Goal: Task Accomplishment & Management: Manage account settings

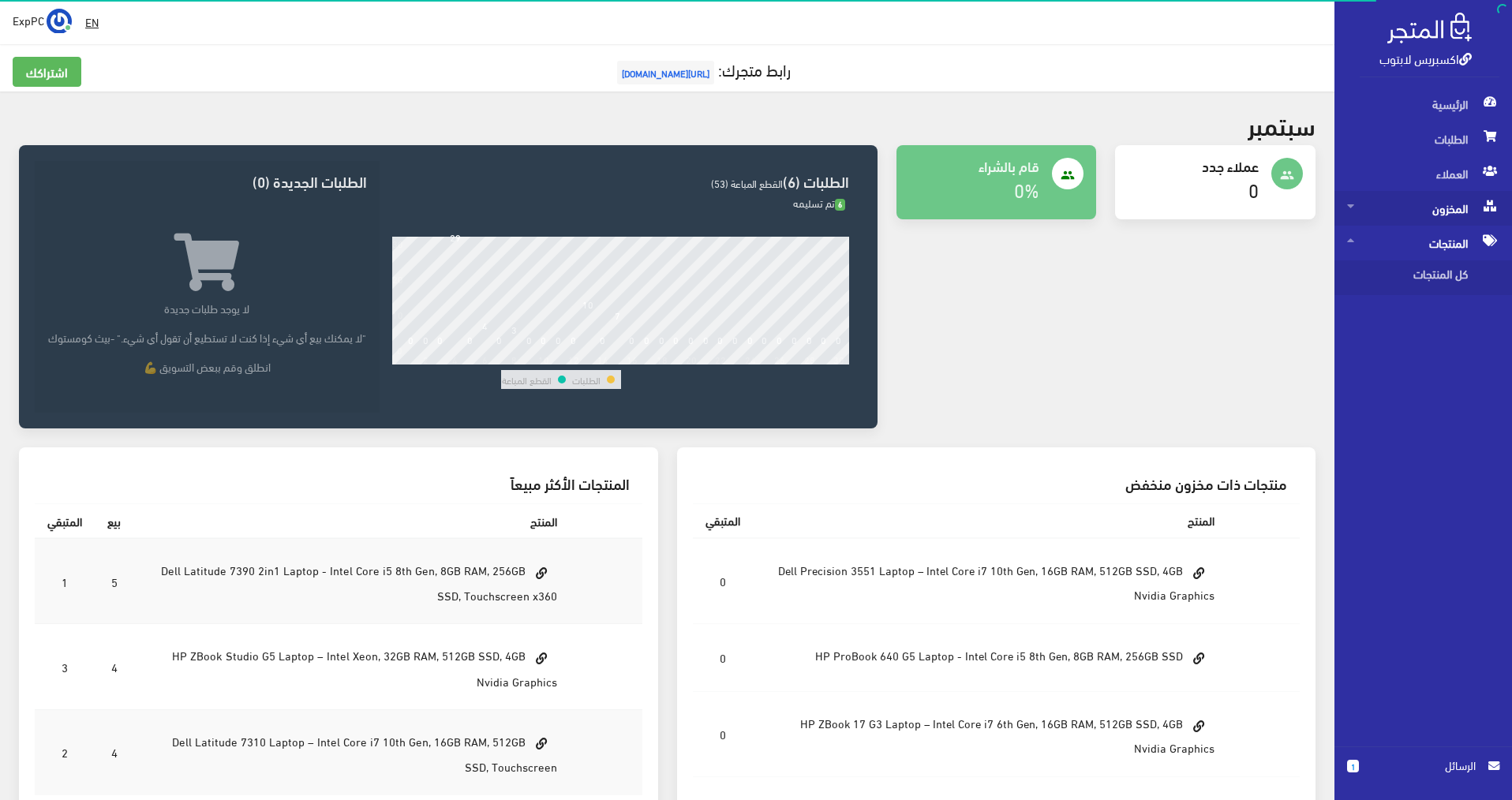
click at [1350, 213] on span at bounding box center [1351, 205] width 7 height 29
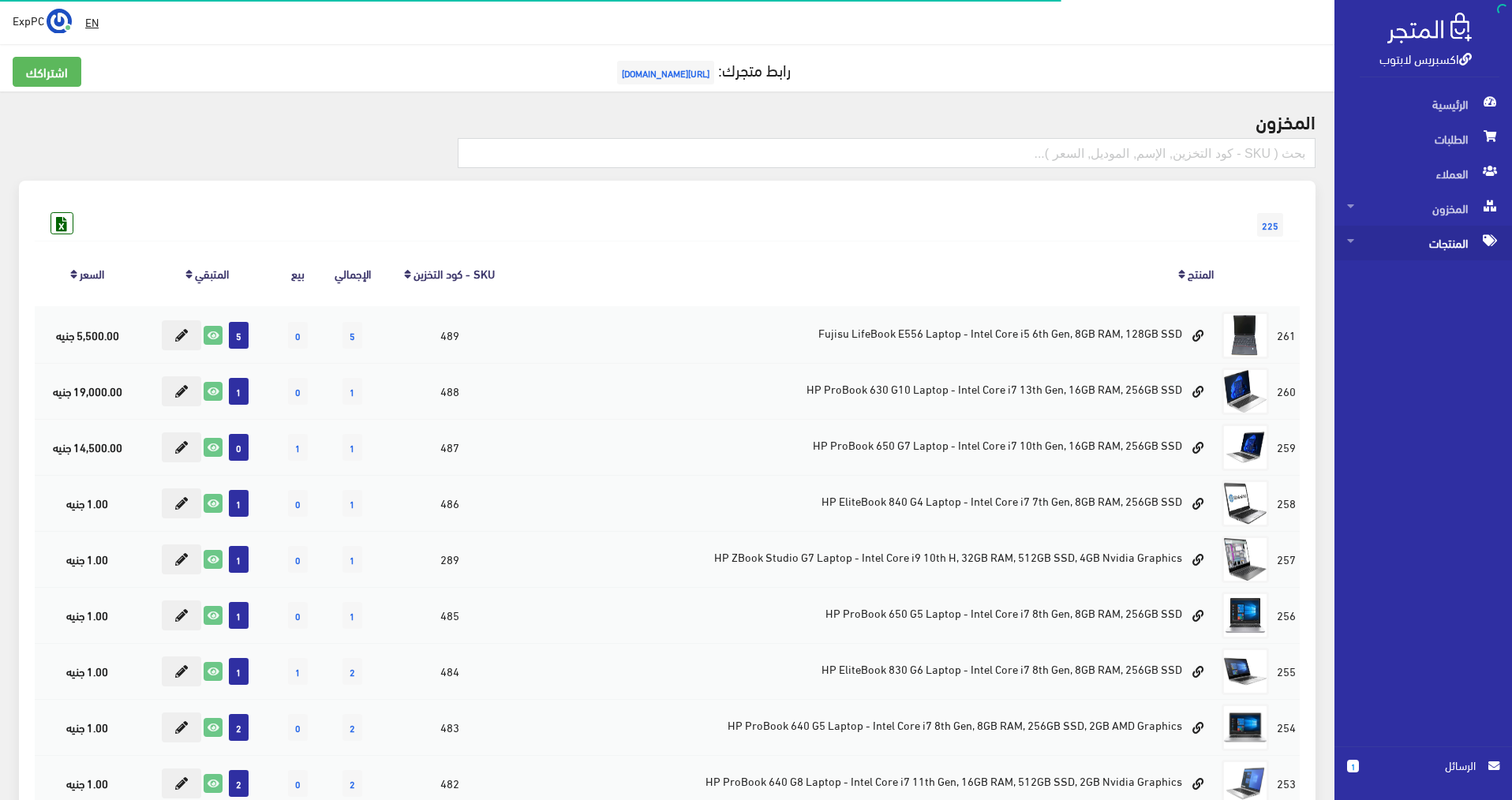
click at [1353, 246] on icon at bounding box center [1351, 241] width 7 height 11
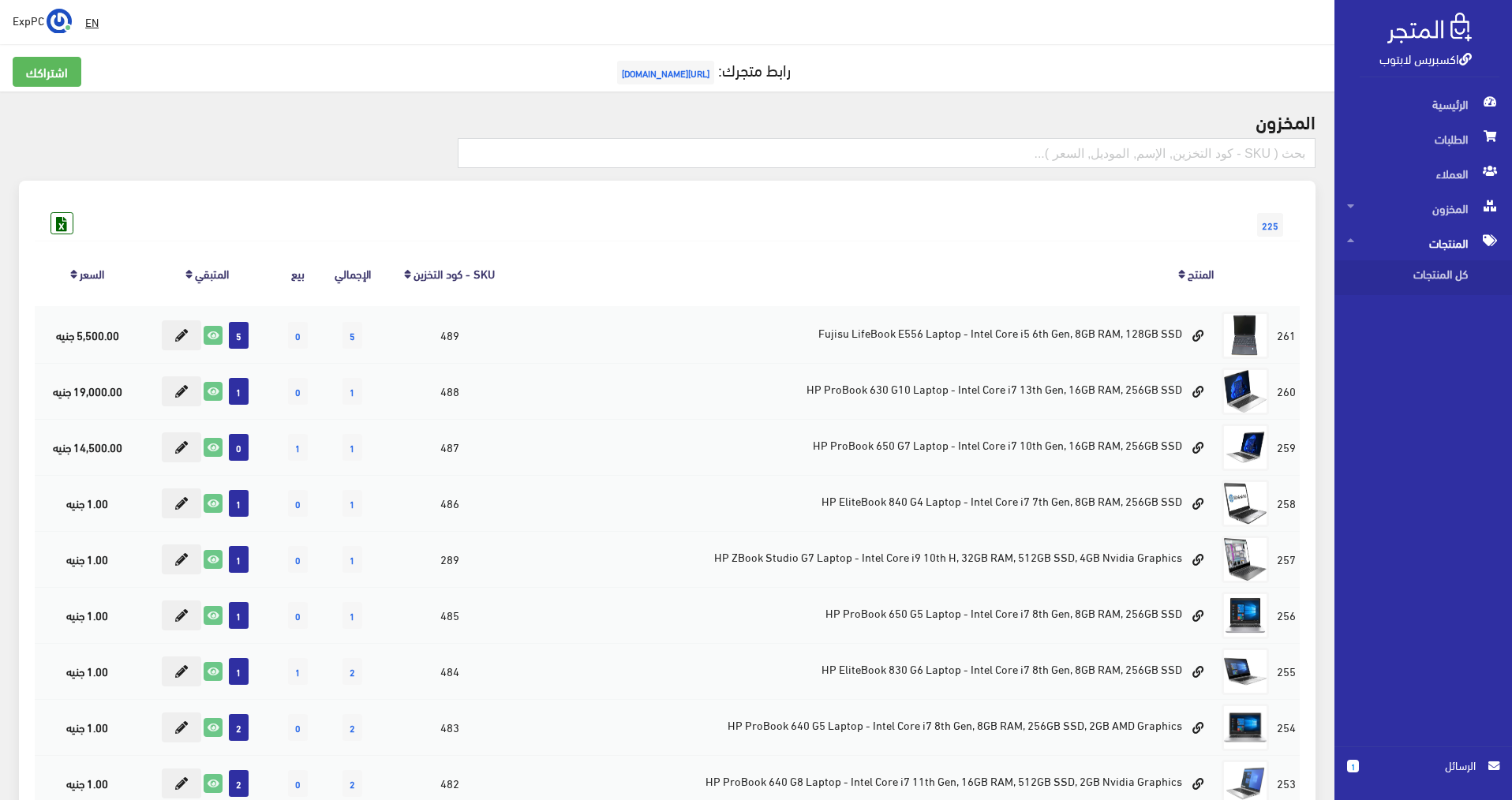
click at [1353, 246] on icon at bounding box center [1351, 241] width 7 height 11
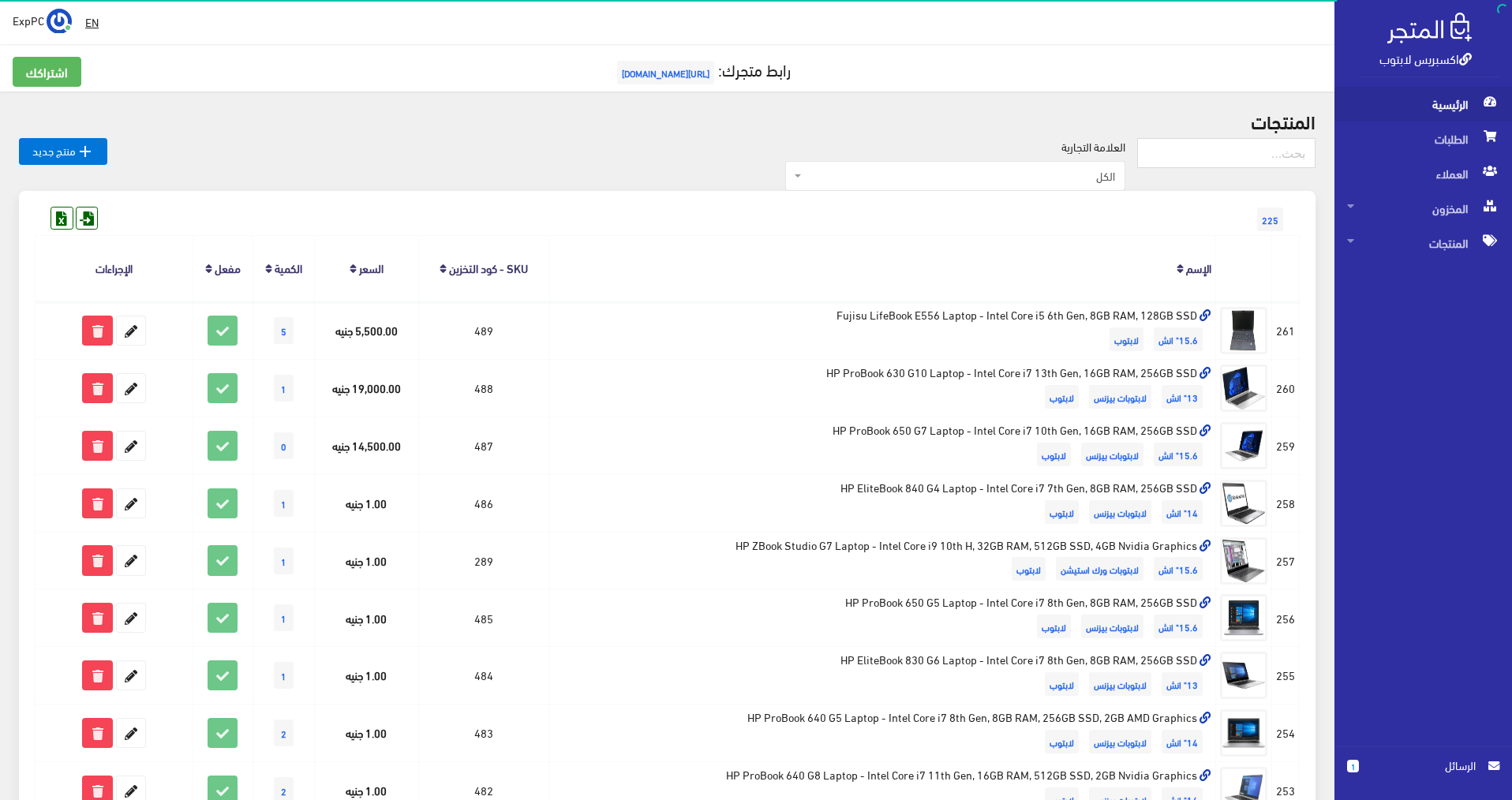
click at [1448, 115] on span "الرئيسية" at bounding box center [1424, 104] width 153 height 35
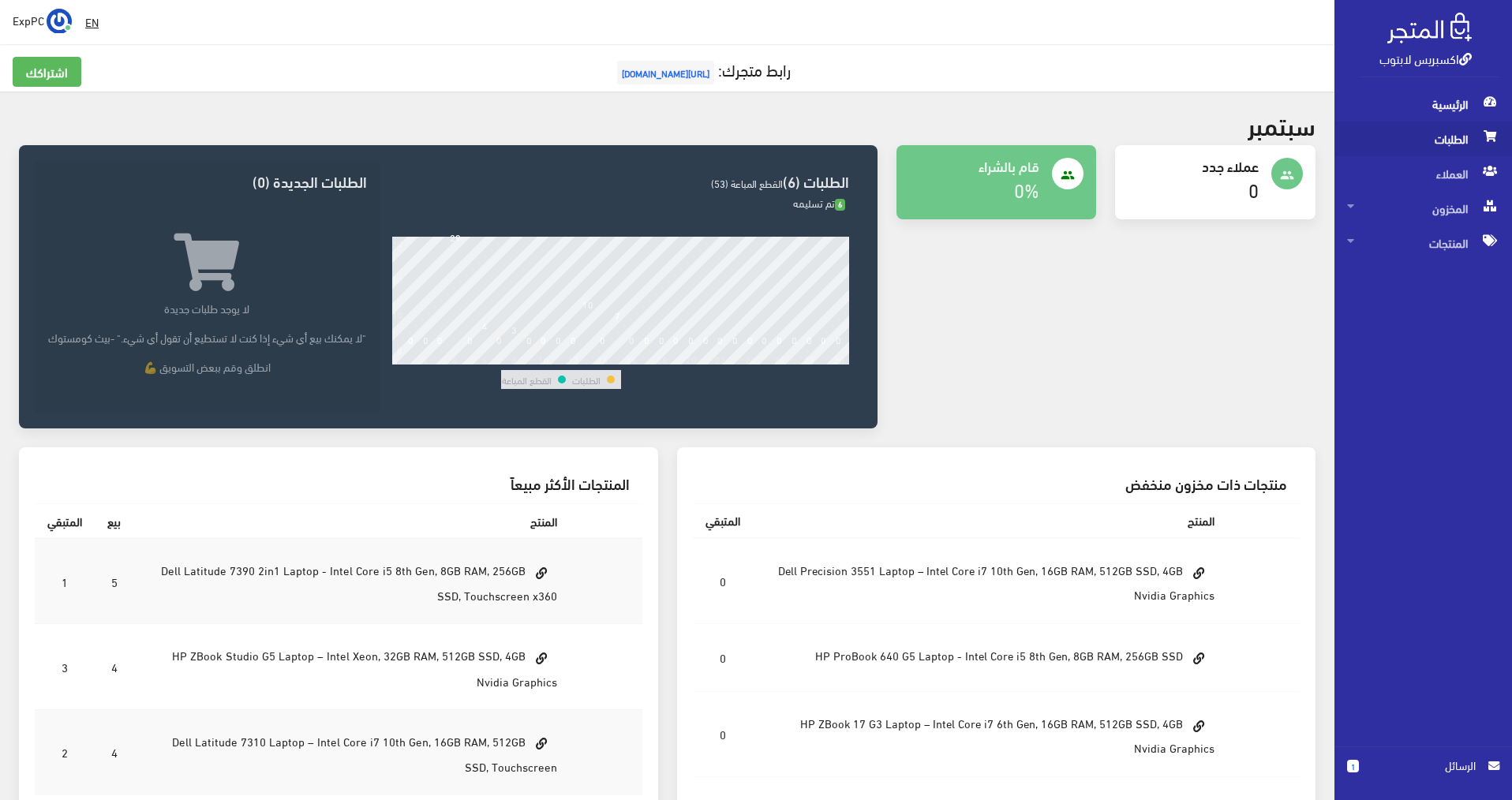
click at [1460, 147] on span "الطلبات" at bounding box center [1424, 139] width 153 height 35
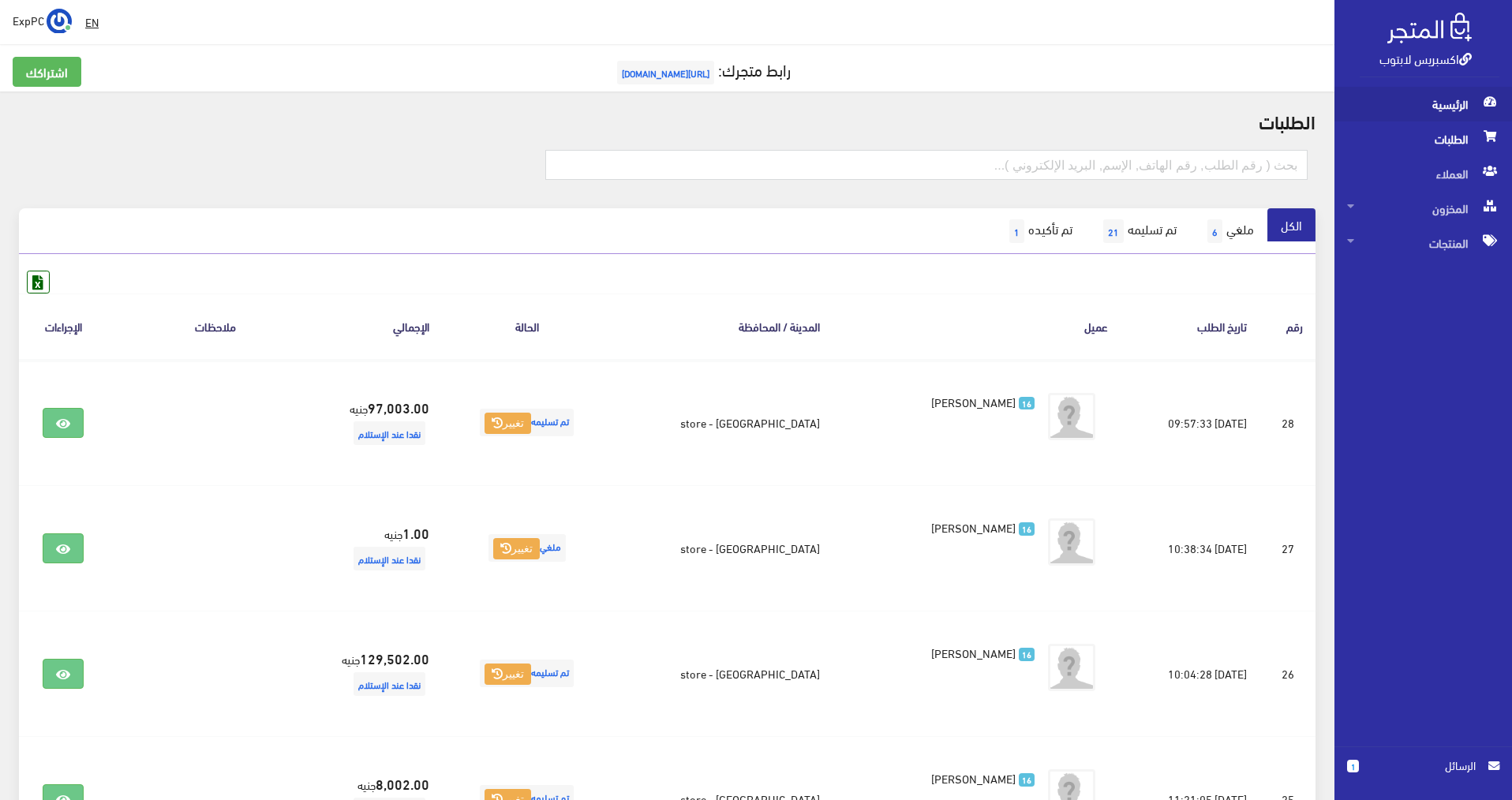
click at [1443, 100] on span "الرئيسية" at bounding box center [1424, 104] width 153 height 35
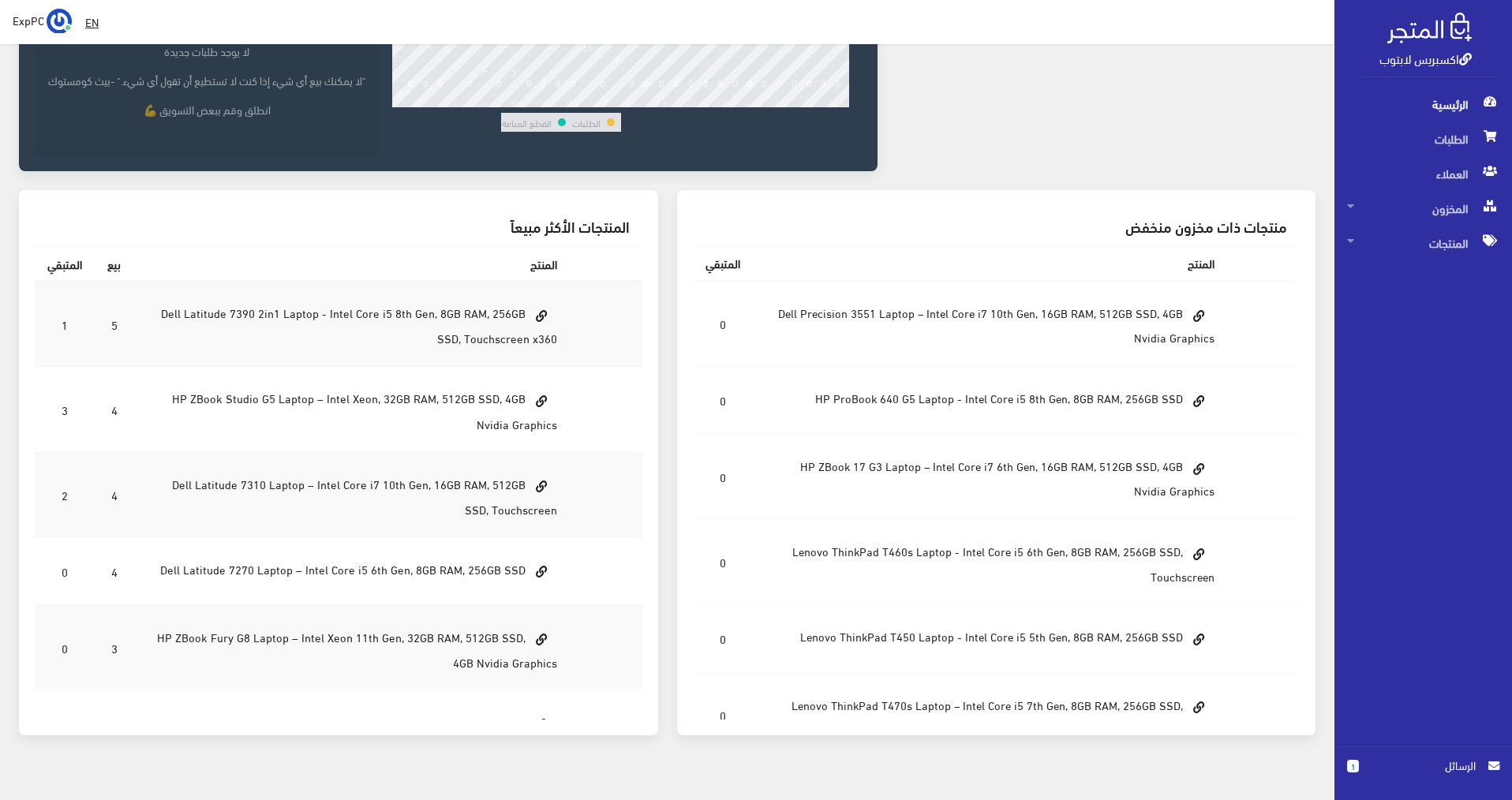
scroll to position [291, 0]
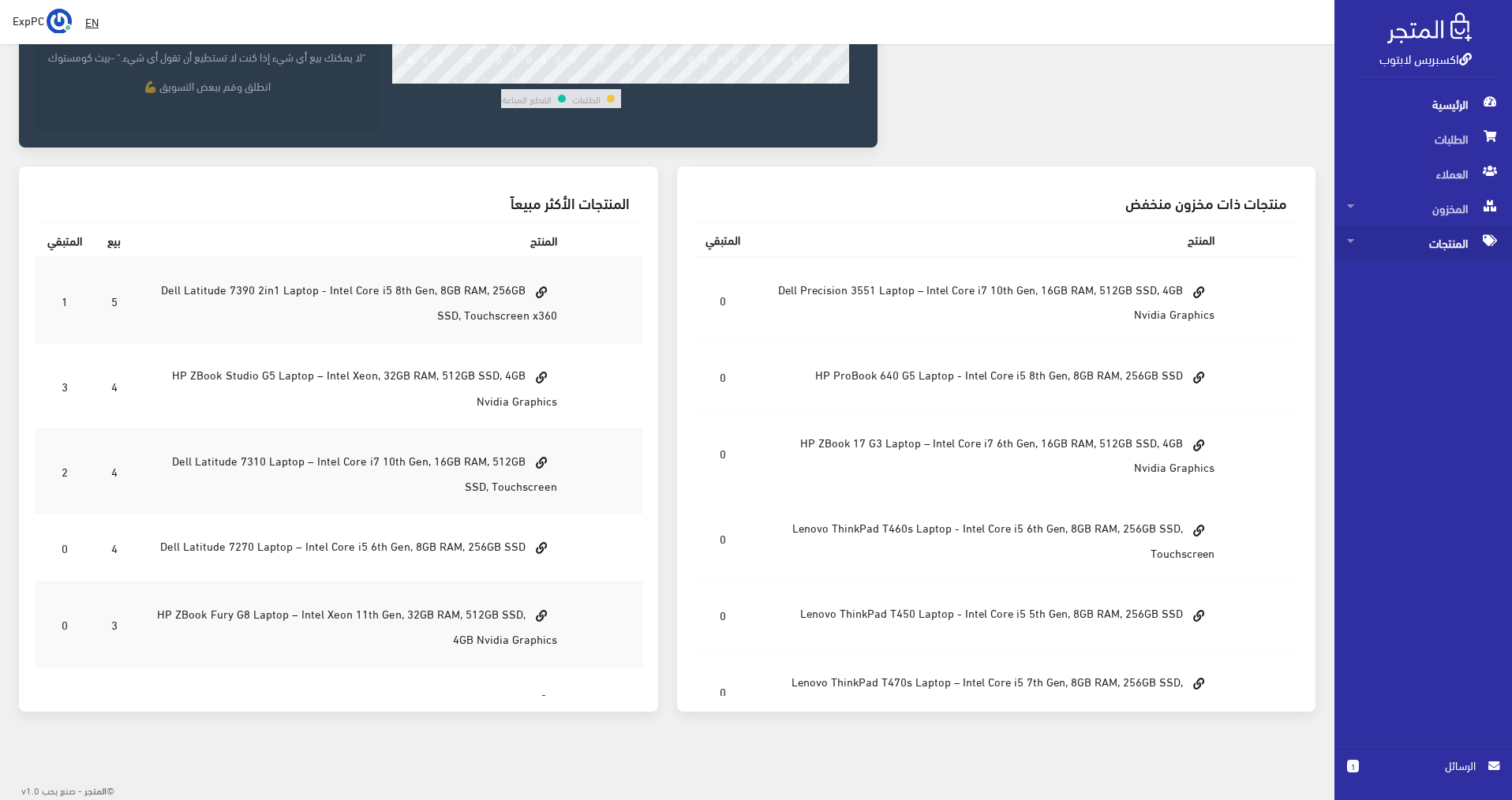
click at [1377, 245] on span "المنتجات" at bounding box center [1424, 243] width 153 height 35
click at [1403, 267] on span "كل المنتجات" at bounding box center [1407, 278] width 120 height 35
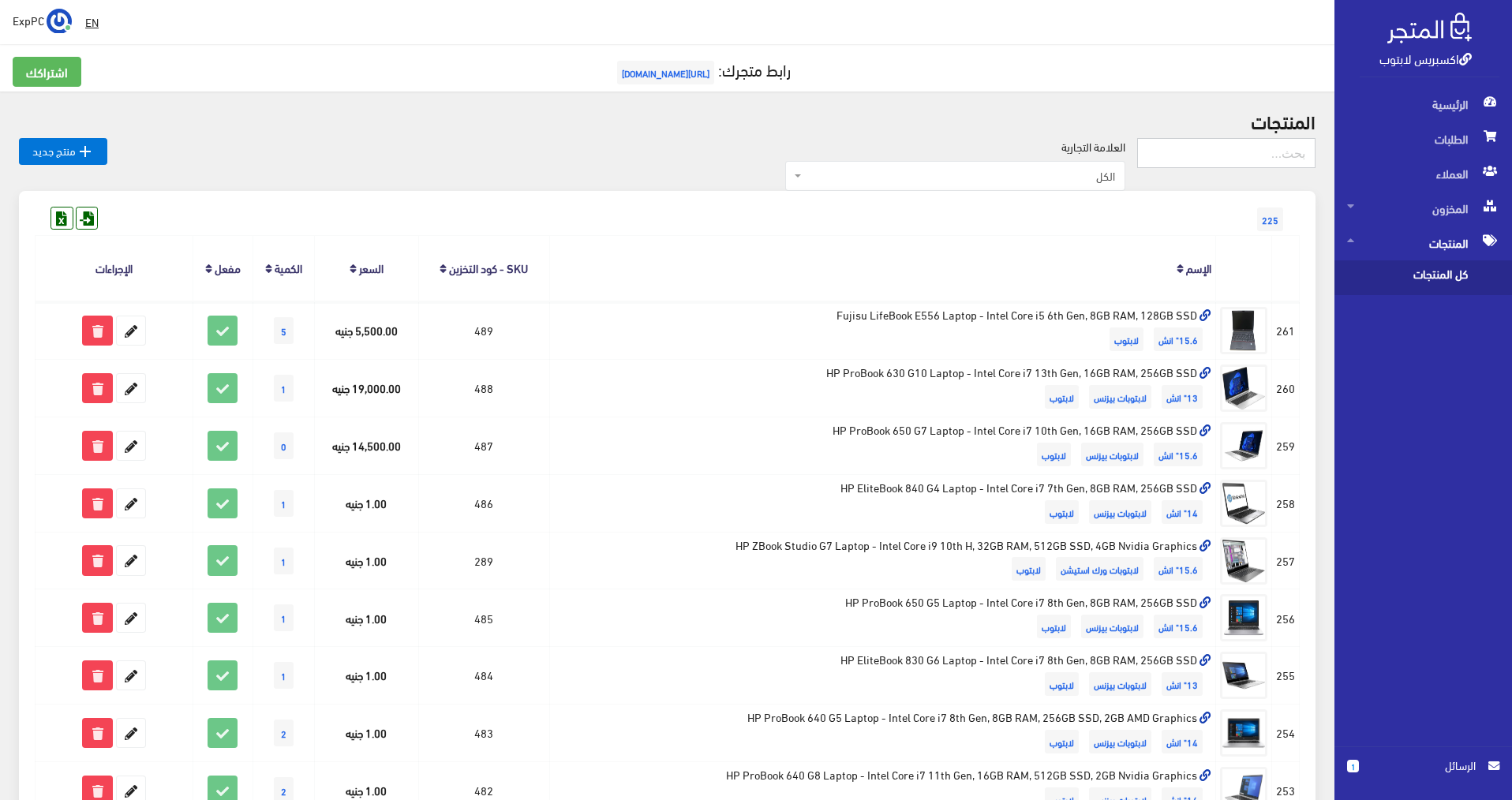
click at [1221, 145] on input "text" at bounding box center [1227, 153] width 178 height 30
type input "t14"
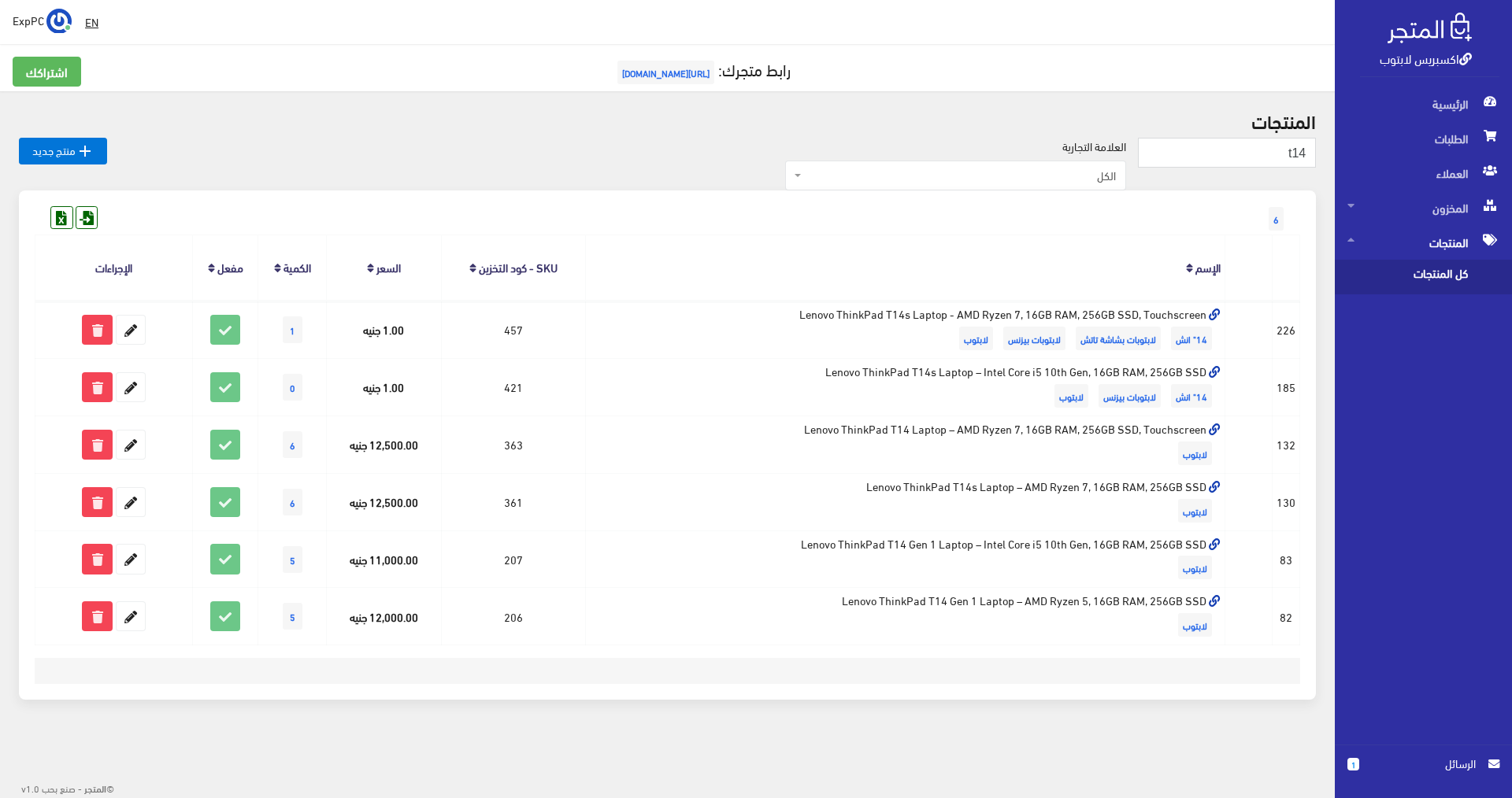
drag, startPoint x: 710, startPoint y: 5, endPoint x: 542, endPoint y: 45, distance: 172.7
click at [542, 45] on div " EN ExpPC اشتراكي تسجيل الخروج 6" at bounding box center [667, 393] width 1335 height 788
drag, startPoint x: 606, startPoint y: 32, endPoint x: 446, endPoint y: 55, distance: 161.6
click at [450, 53] on div " EN ExpPC اشتراكي تسجيل الخروج 6" at bounding box center [667, 393] width 1335 height 788
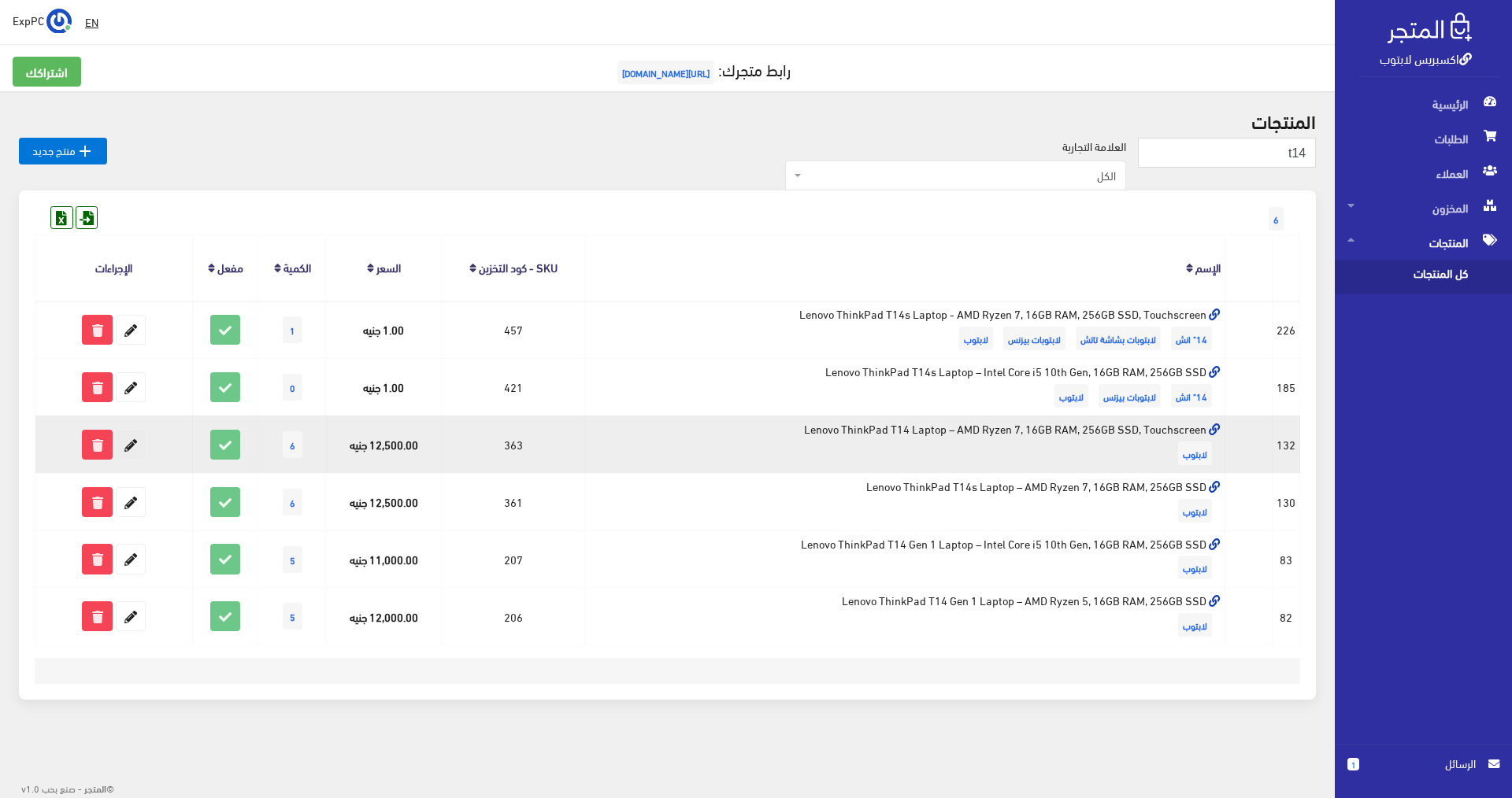
click at [133, 450] on icon at bounding box center [130, 444] width 28 height 28
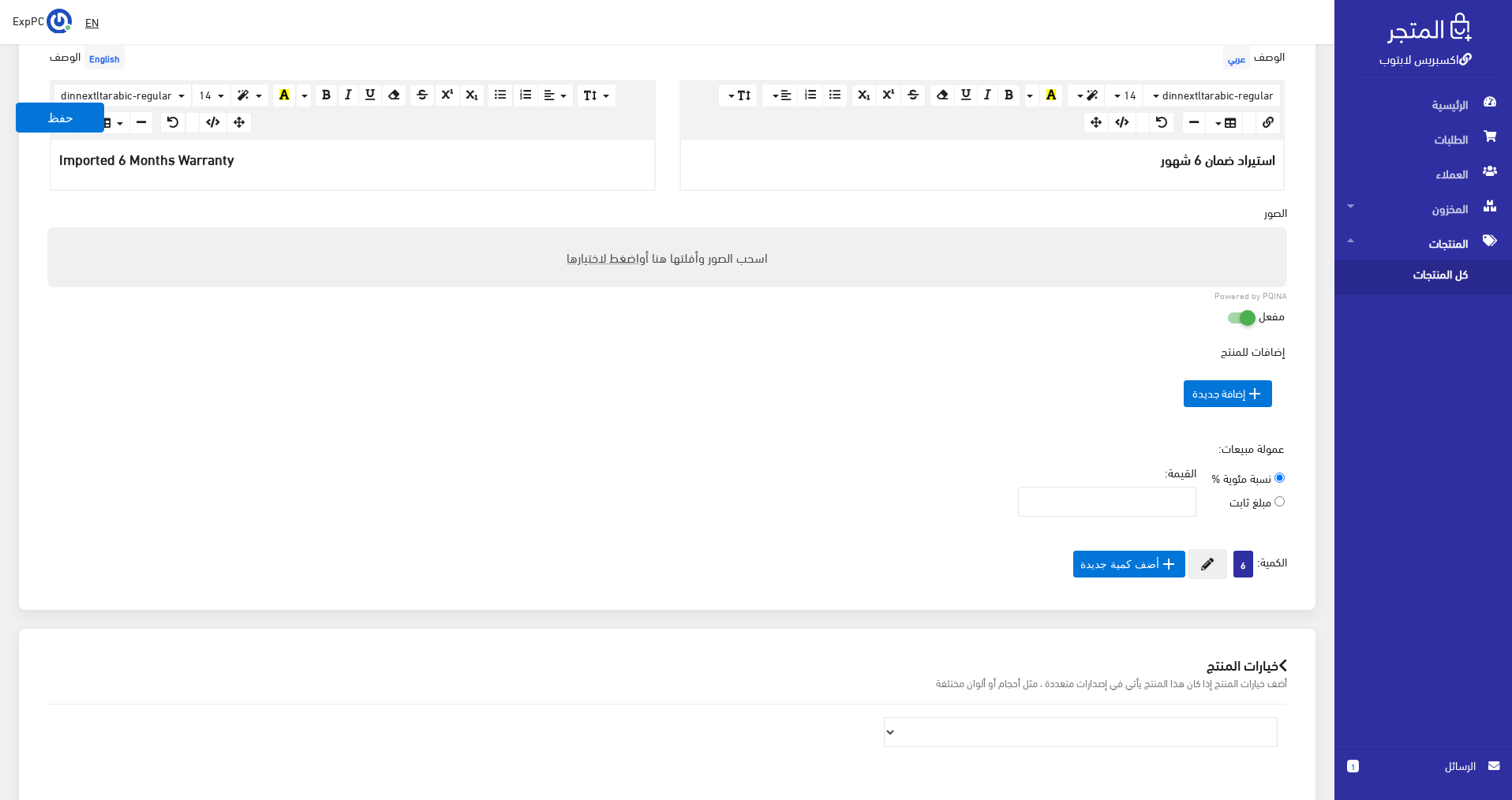
scroll to position [553, 0]
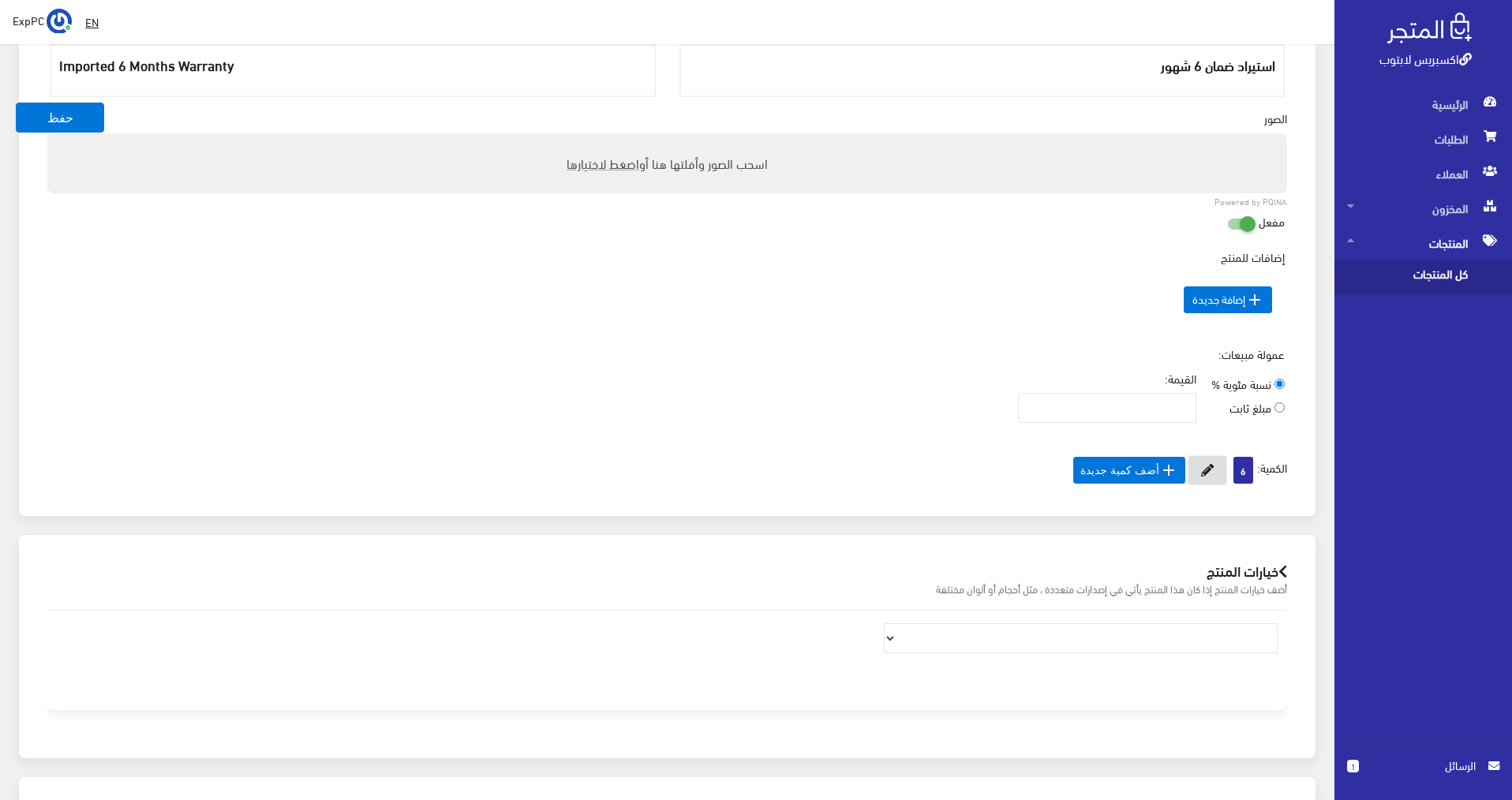
click at [1201, 474] on icon at bounding box center [1208, 471] width 13 height 13
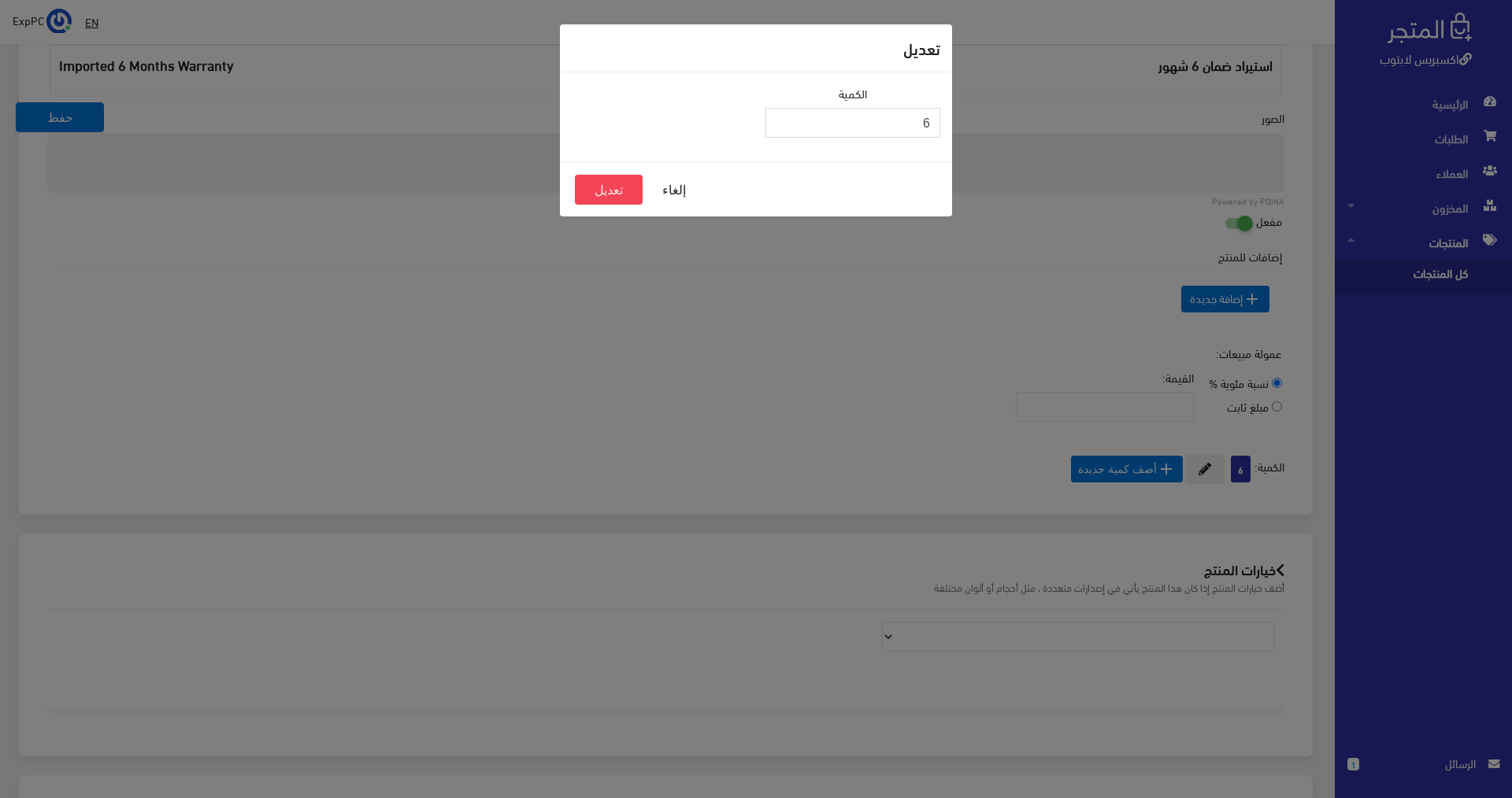
drag, startPoint x: 917, startPoint y: 120, endPoint x: 969, endPoint y: 112, distance: 52.6
click at [969, 112] on div "تعديل الكمية 6 إلغاء تعديل" at bounding box center [756, 399] width 1512 height 798
click at [675, 196] on button "إلغاء" at bounding box center [673, 190] width 63 height 30
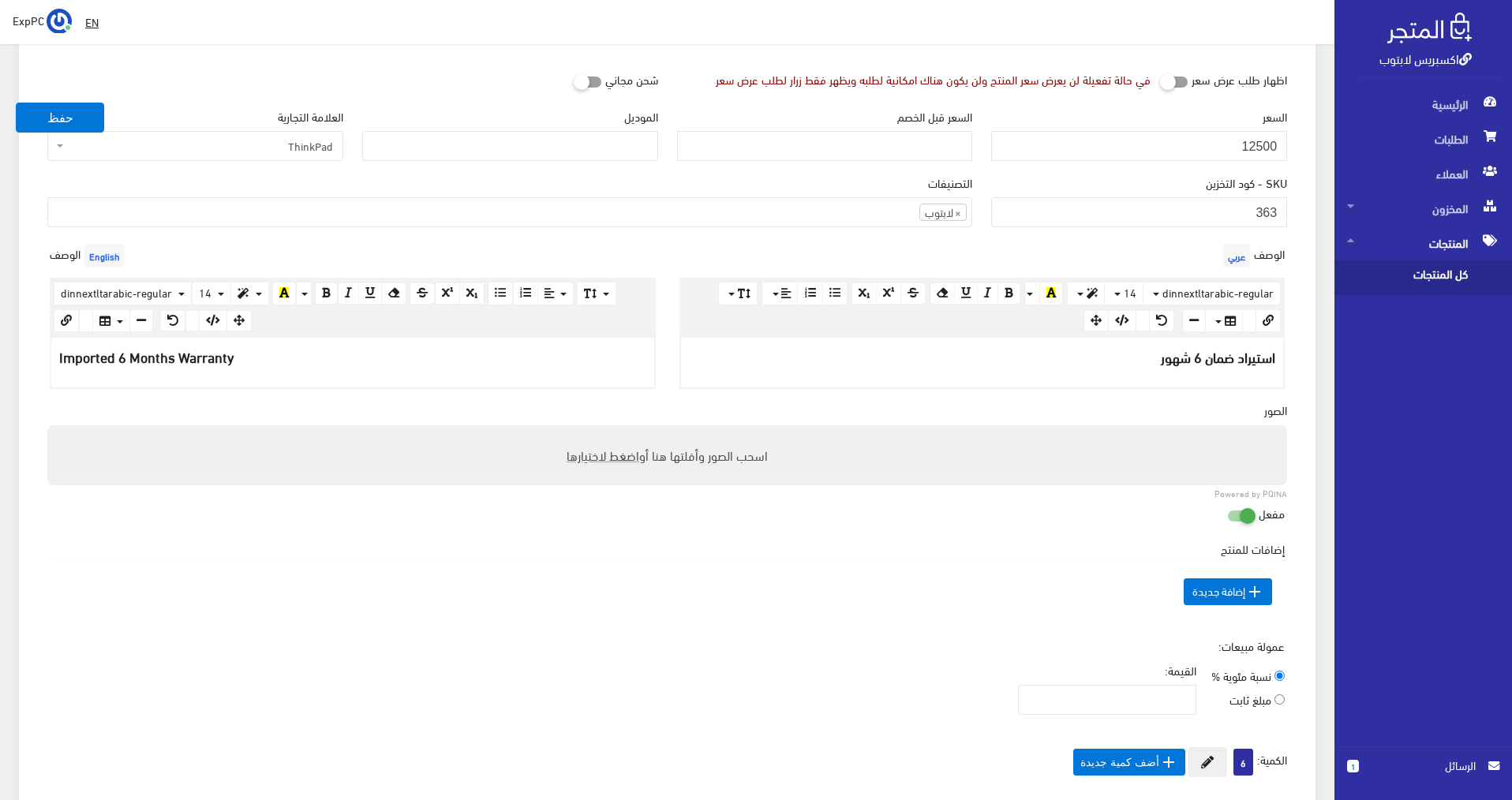
scroll to position [394, 0]
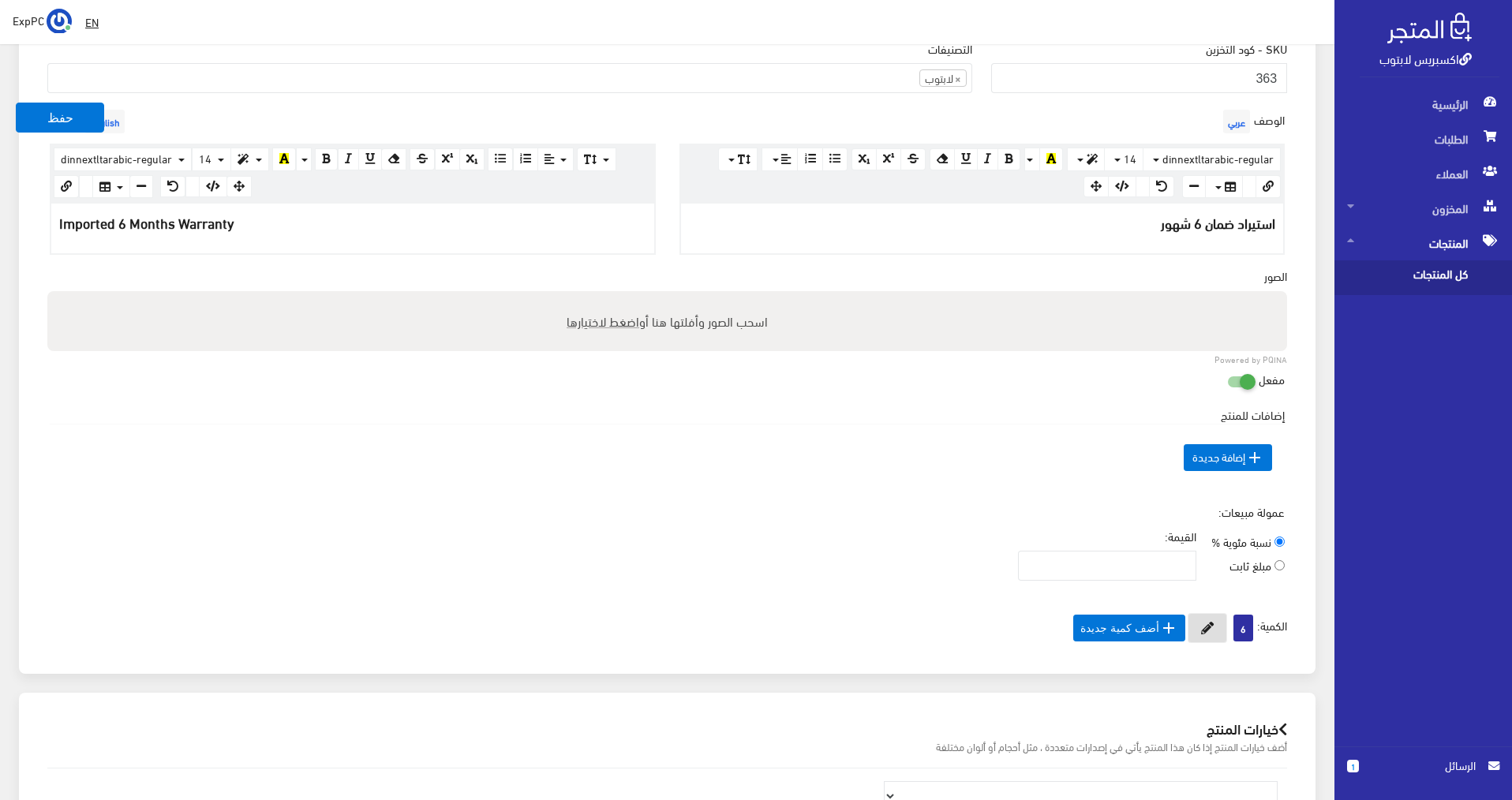
click at [1209, 632] on icon at bounding box center [1208, 628] width 13 height 13
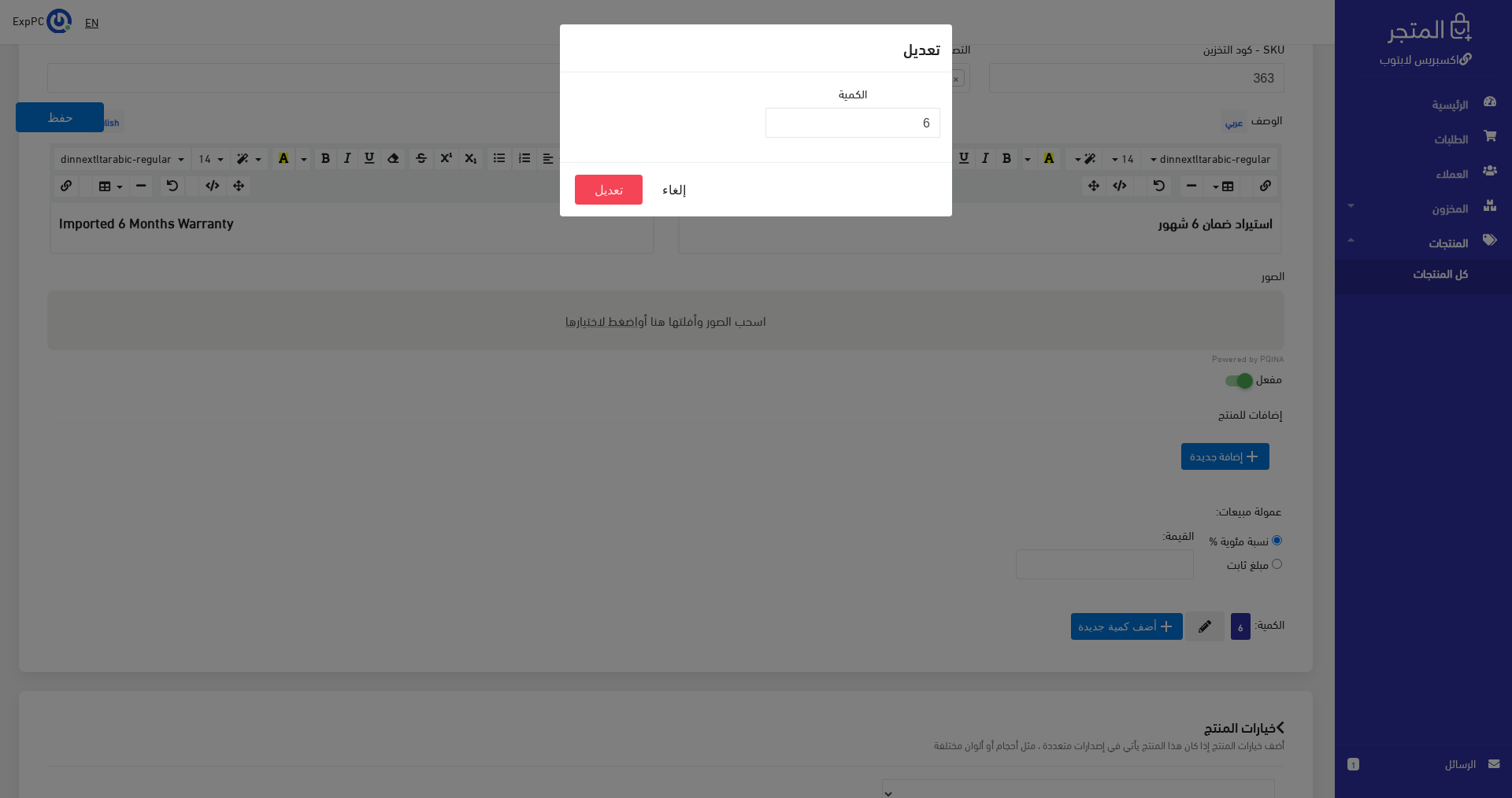
drag, startPoint x: 915, startPoint y: 142, endPoint x: 1074, endPoint y: 135, distance: 159.2
click at [1080, 136] on div "تعديل الكمية 6 إلغاء تعديل" at bounding box center [756, 399] width 1512 height 798
drag, startPoint x: 925, startPoint y: 127, endPoint x: 959, endPoint y: 119, distance: 34.9
click at [959, 119] on div "تعديل الكمية 6 إلغاء تعديل" at bounding box center [756, 399] width 1512 height 798
type input "5"
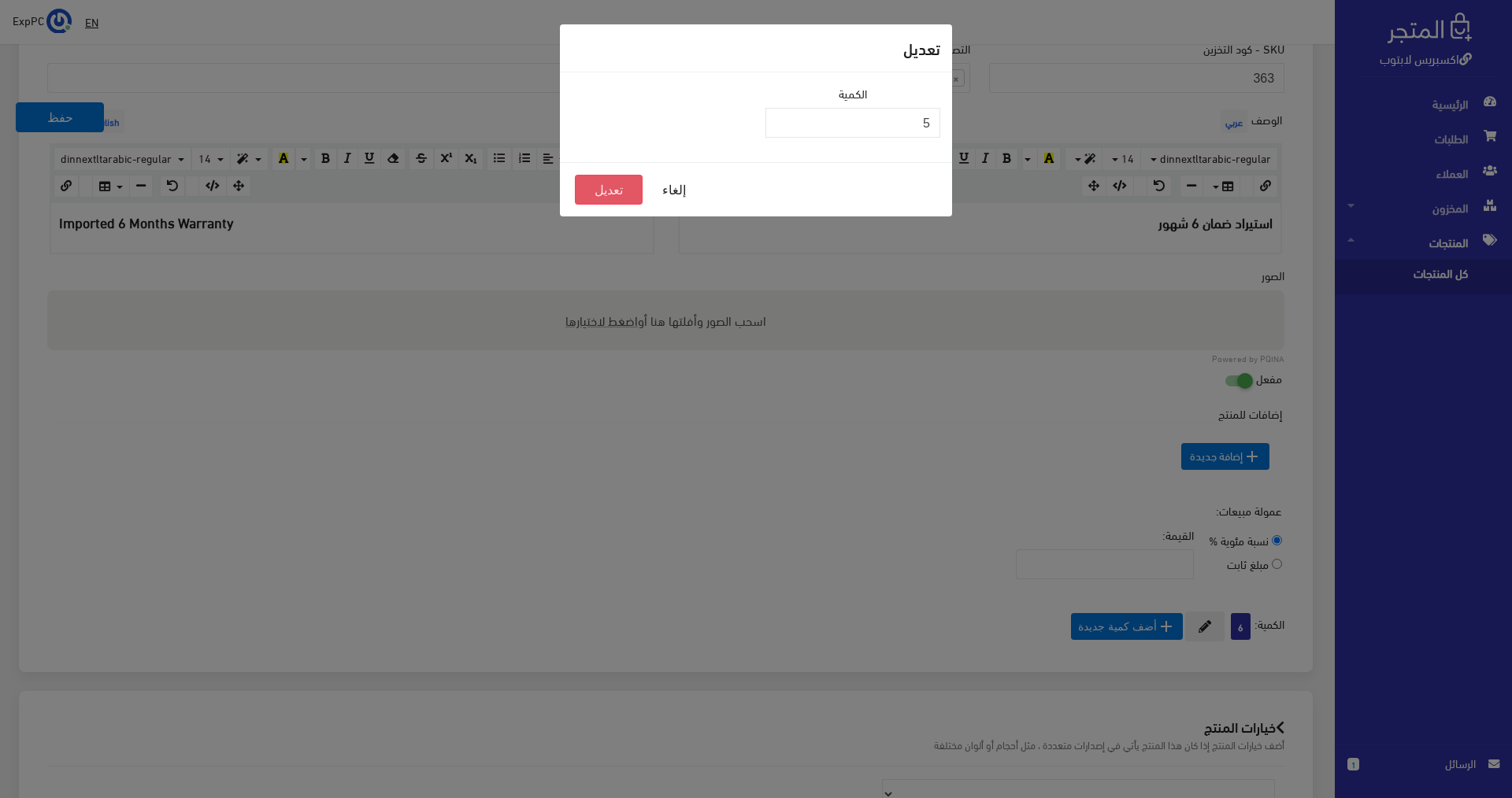
click at [623, 183] on button "تعديل" at bounding box center [609, 190] width 68 height 30
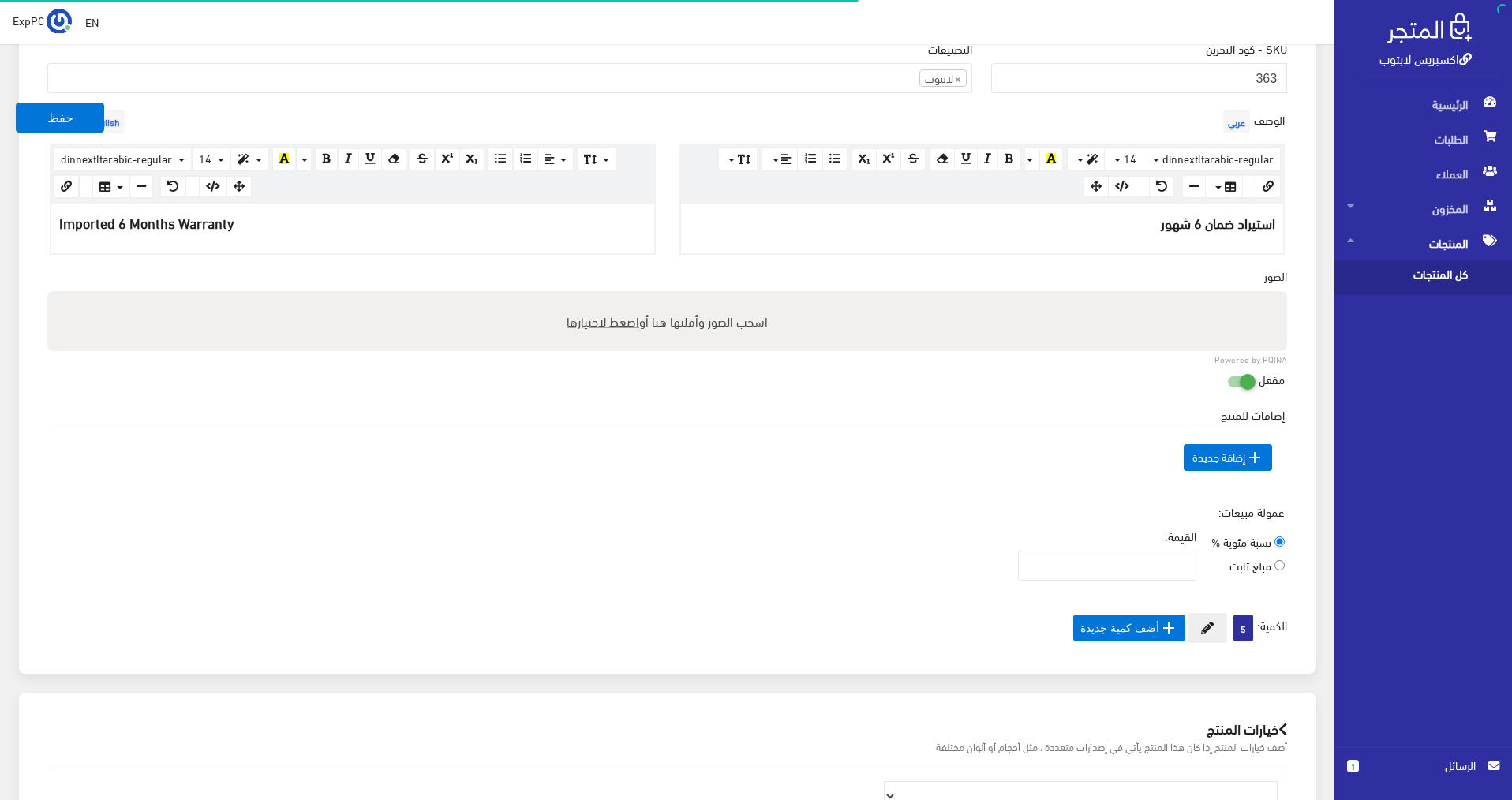
scroll to position [145, 0]
click at [1224, 62] on div "SKU - كود التخزين 363" at bounding box center [1140, 66] width 296 height 53
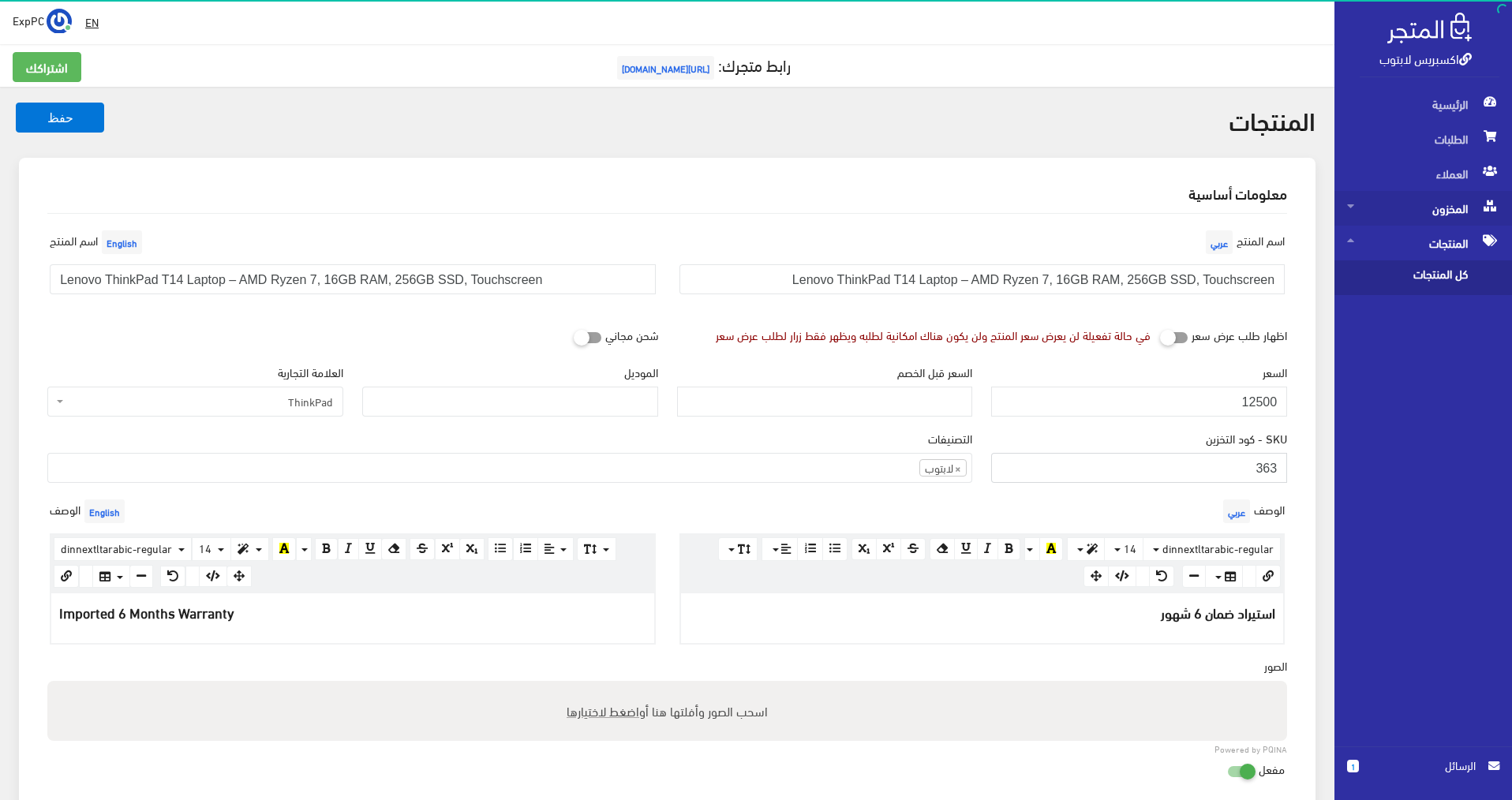
scroll to position [0, 0]
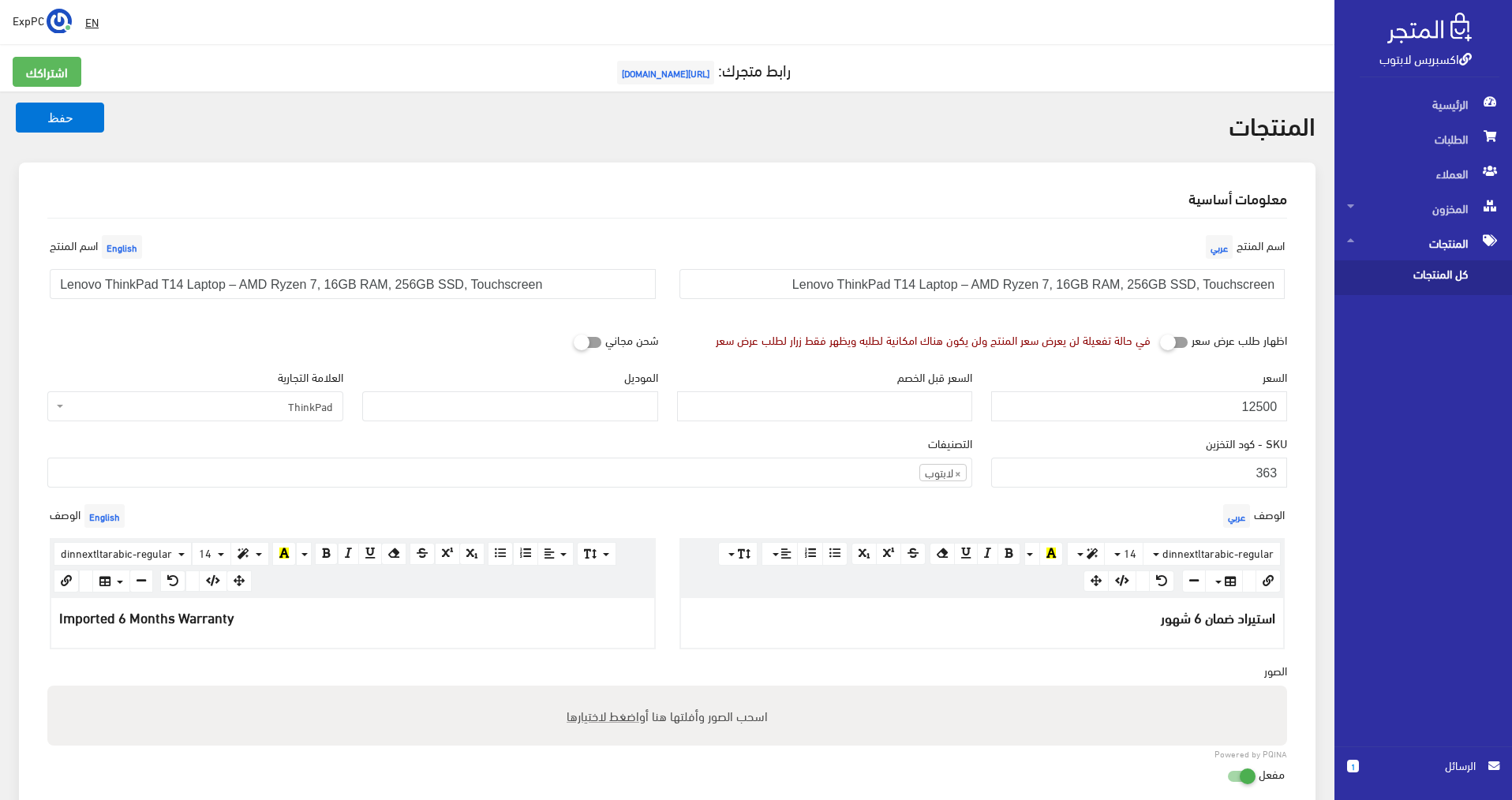
click at [1438, 276] on span "كل المنتجات" at bounding box center [1407, 278] width 120 height 35
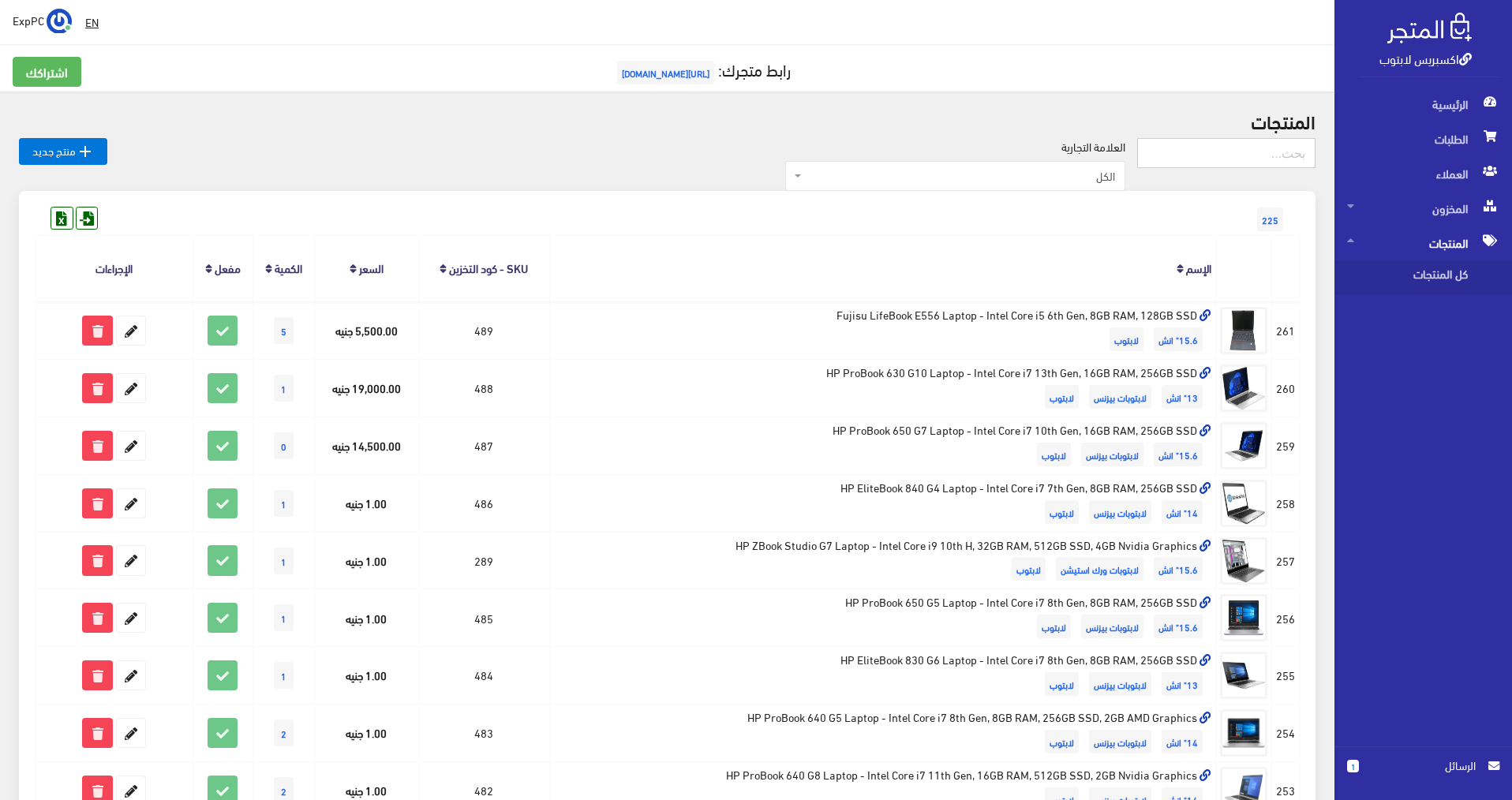
click at [1261, 164] on input "text" at bounding box center [1227, 153] width 178 height 30
type input "zbook g7"
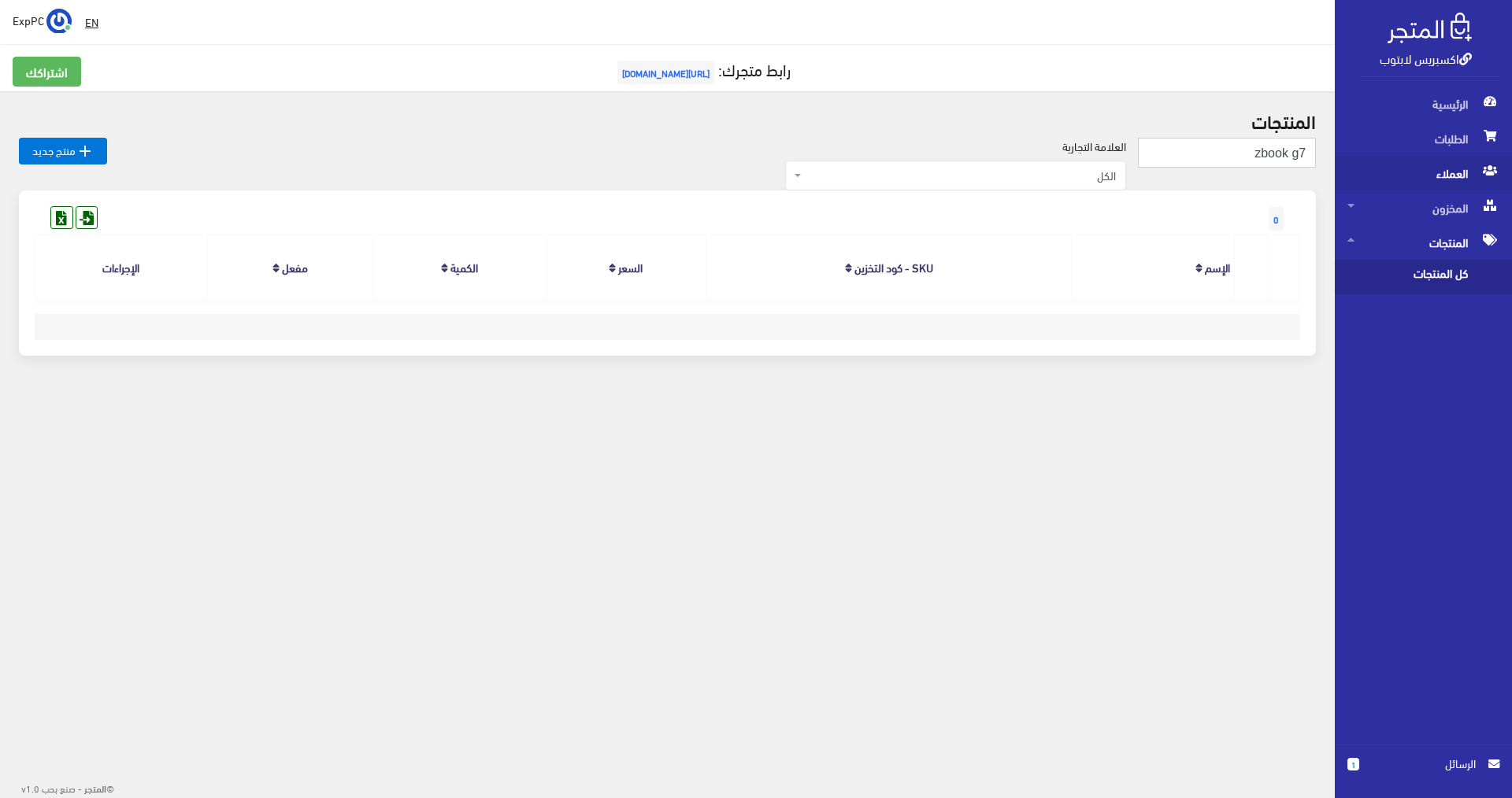
drag, startPoint x: 1231, startPoint y: 154, endPoint x: 1401, endPoint y: 172, distance: 171.0
click at [1401, 172] on div "اكسبريس لابتوب الرئيسية الطلبات العملاء 1" at bounding box center [756, 222] width 1512 height 444
type input "g7"
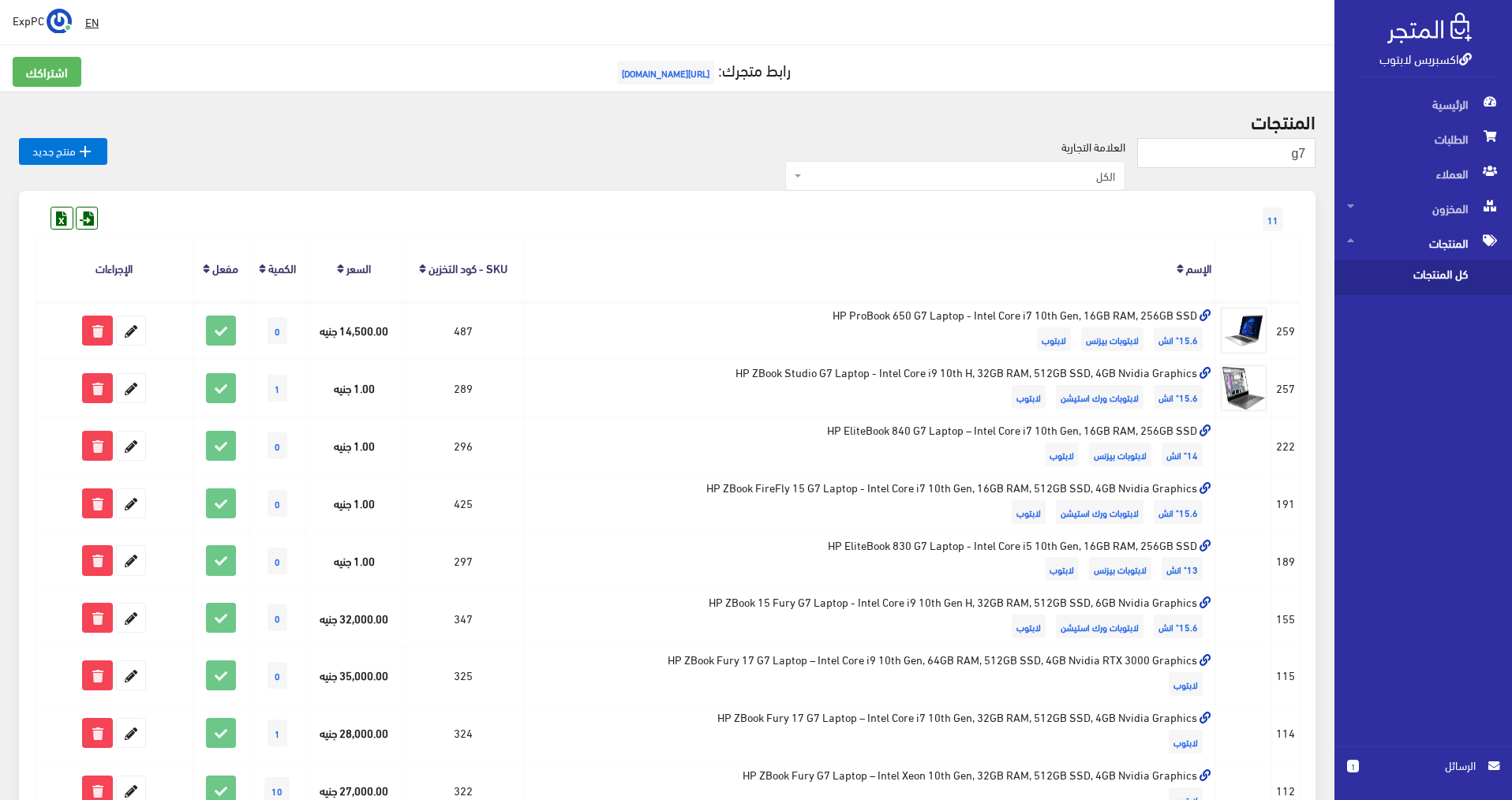
drag, startPoint x: 613, startPoint y: 5, endPoint x: 537, endPoint y: 31, distance: 80.3
click at [537, 31] on div " EN ExpPC اشتراكي" at bounding box center [667, 22] width 1334 height 44
click at [537, 31] on div "EN ExpPC اشتراكي" at bounding box center [668, 22] width 1310 height 29
click at [544, 13] on div "EN ExpPC اشتراكي" at bounding box center [668, 22] width 1310 height 29
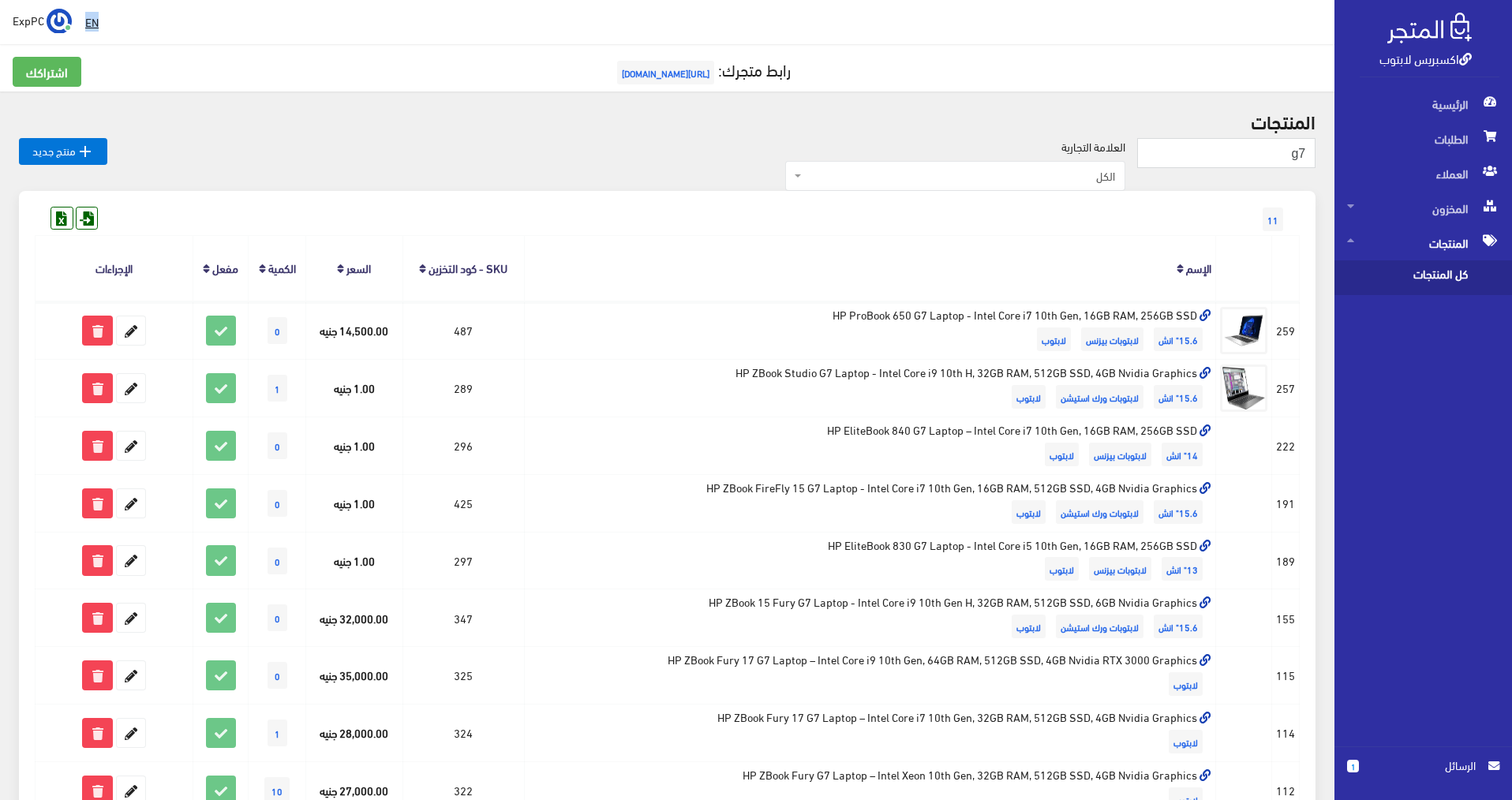
click at [544, 13] on div "EN ExpPC اشتراكي" at bounding box center [668, 22] width 1310 height 29
click at [548, 7] on div " EN ExpPC اشتراكي" at bounding box center [667, 22] width 1334 height 44
click at [566, 51] on div "اشتراكك رابط متجرك: [URL][DOMAIN_NAME]" at bounding box center [667, 67] width 1334 height 47
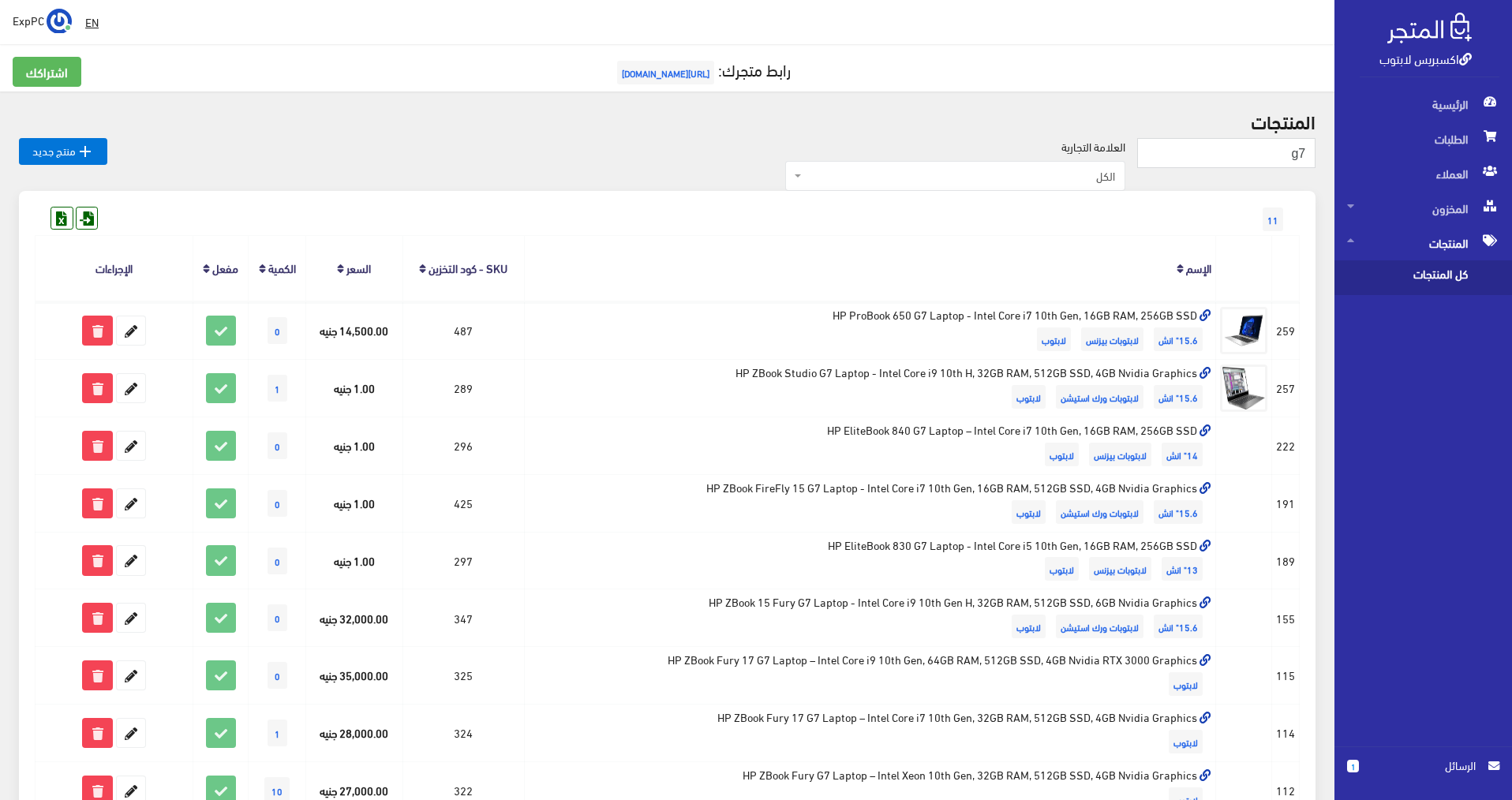
click at [566, 51] on div "اشتراكك رابط متجرك: [URL][DOMAIN_NAME]" at bounding box center [667, 67] width 1334 height 47
click at [570, 116] on h2 "المنتجات" at bounding box center [668, 120] width 1297 height 20
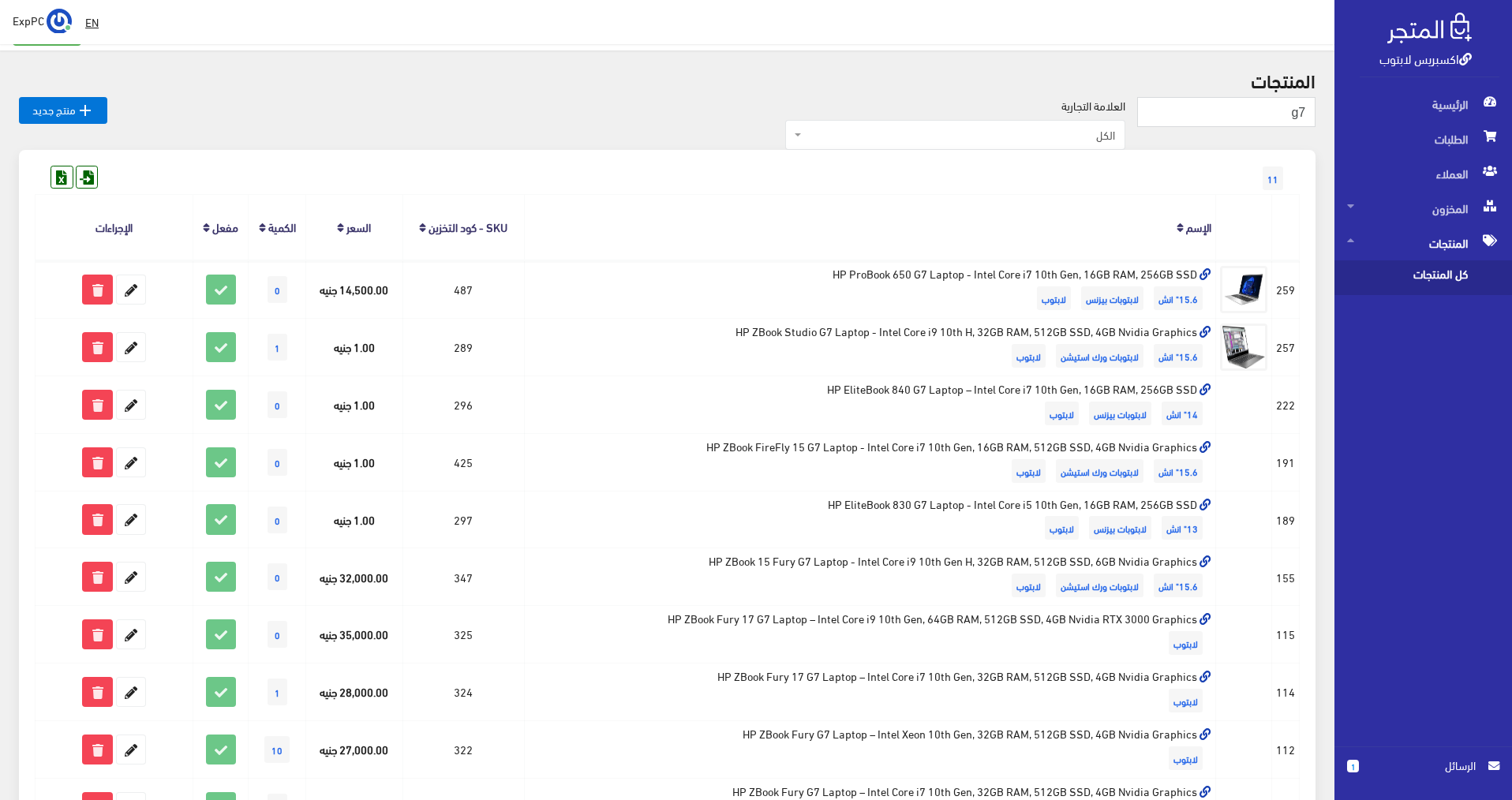
scroll to position [79, 0]
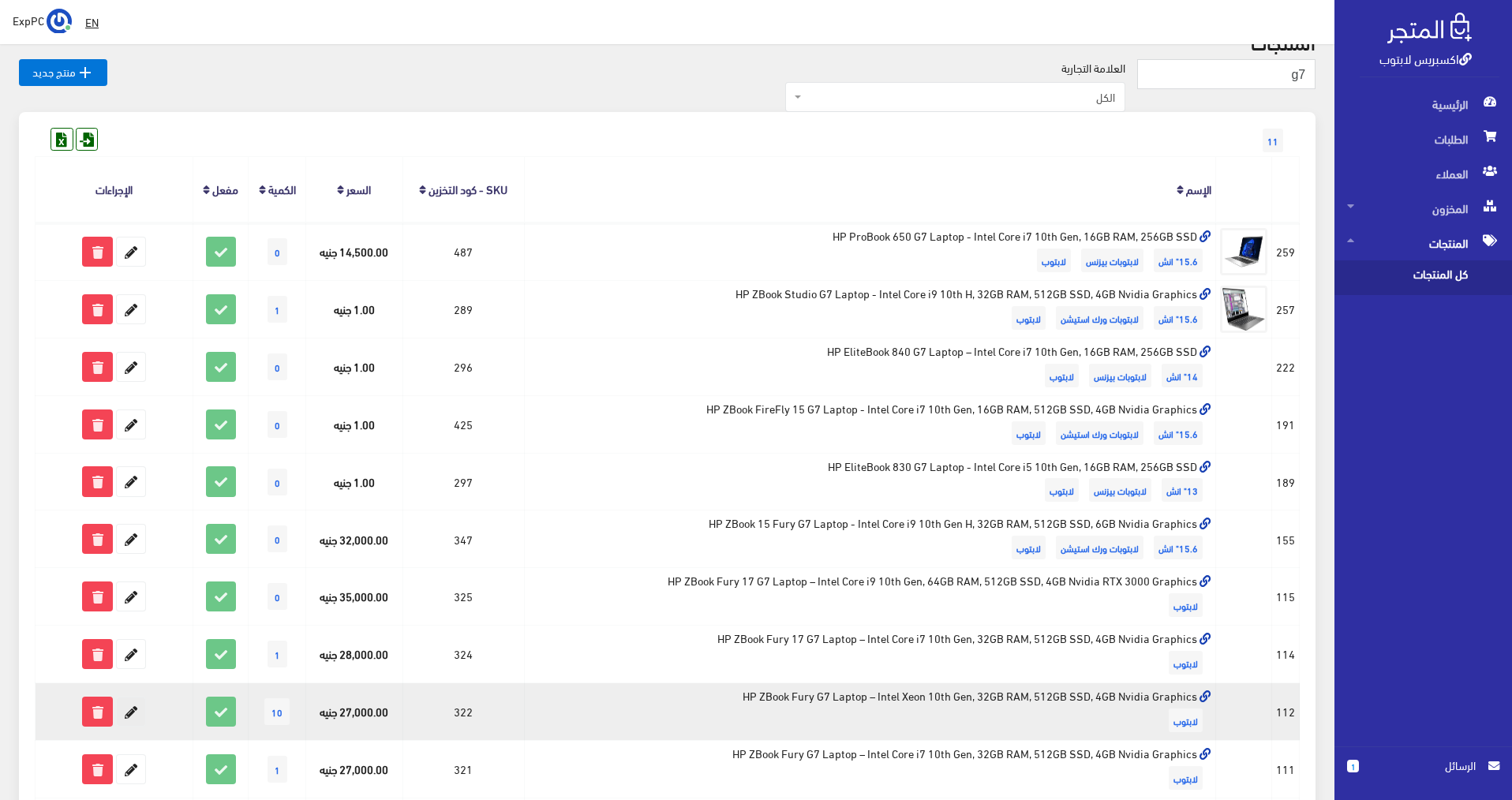
click at [134, 714] on icon at bounding box center [131, 712] width 29 height 29
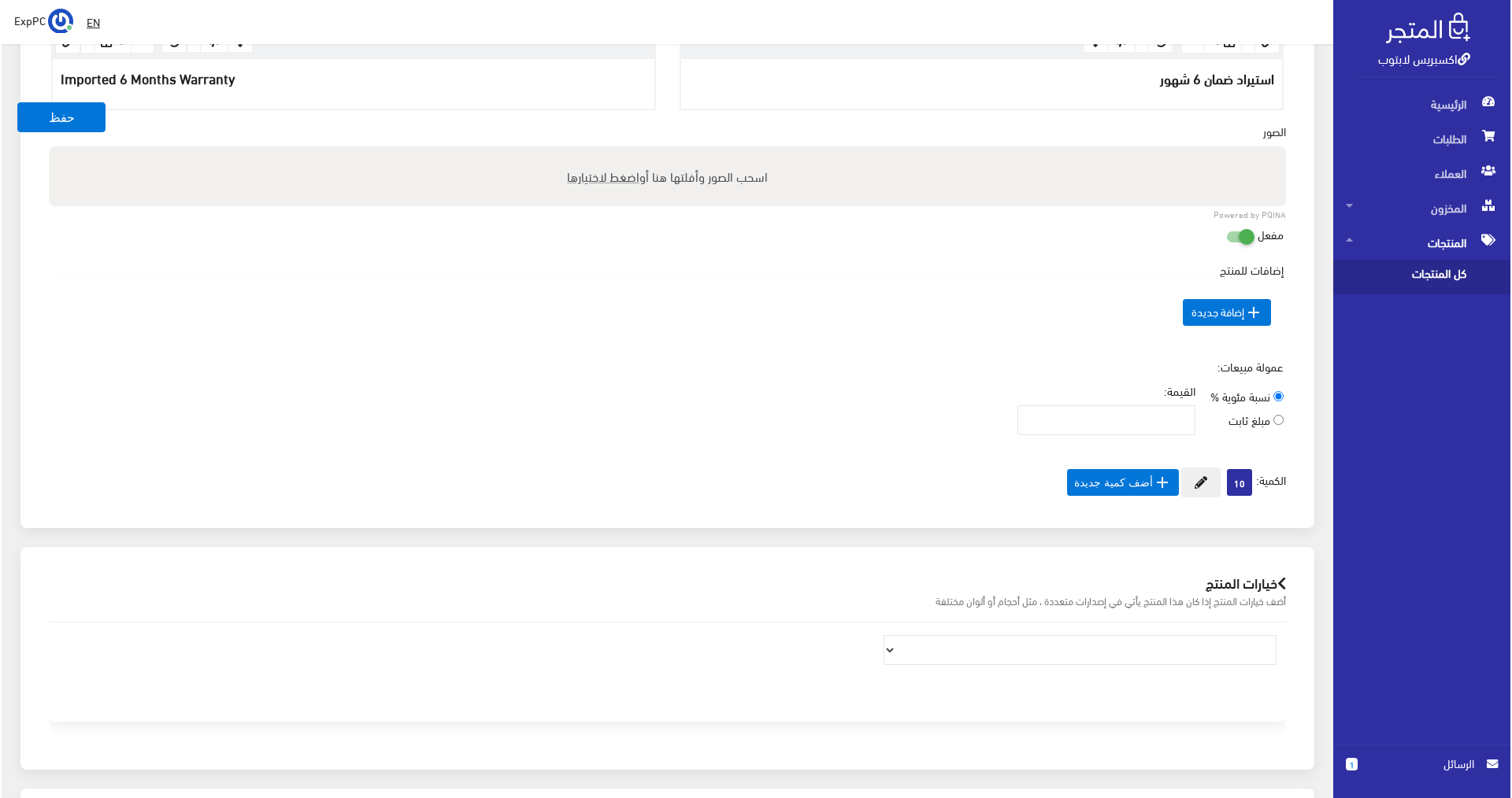
scroll to position [551, 0]
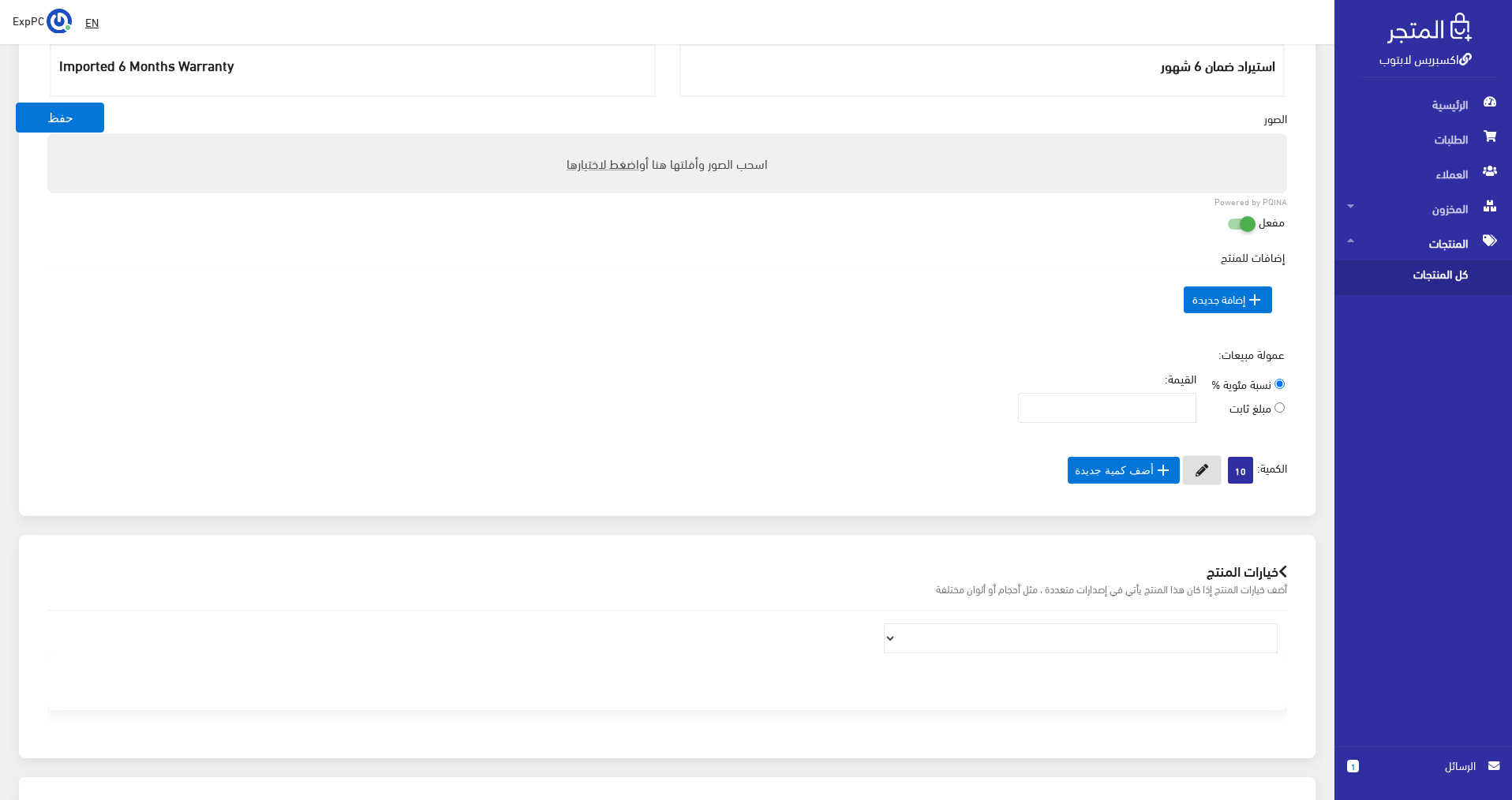
click at [1206, 470] on button at bounding box center [1202, 470] width 40 height 30
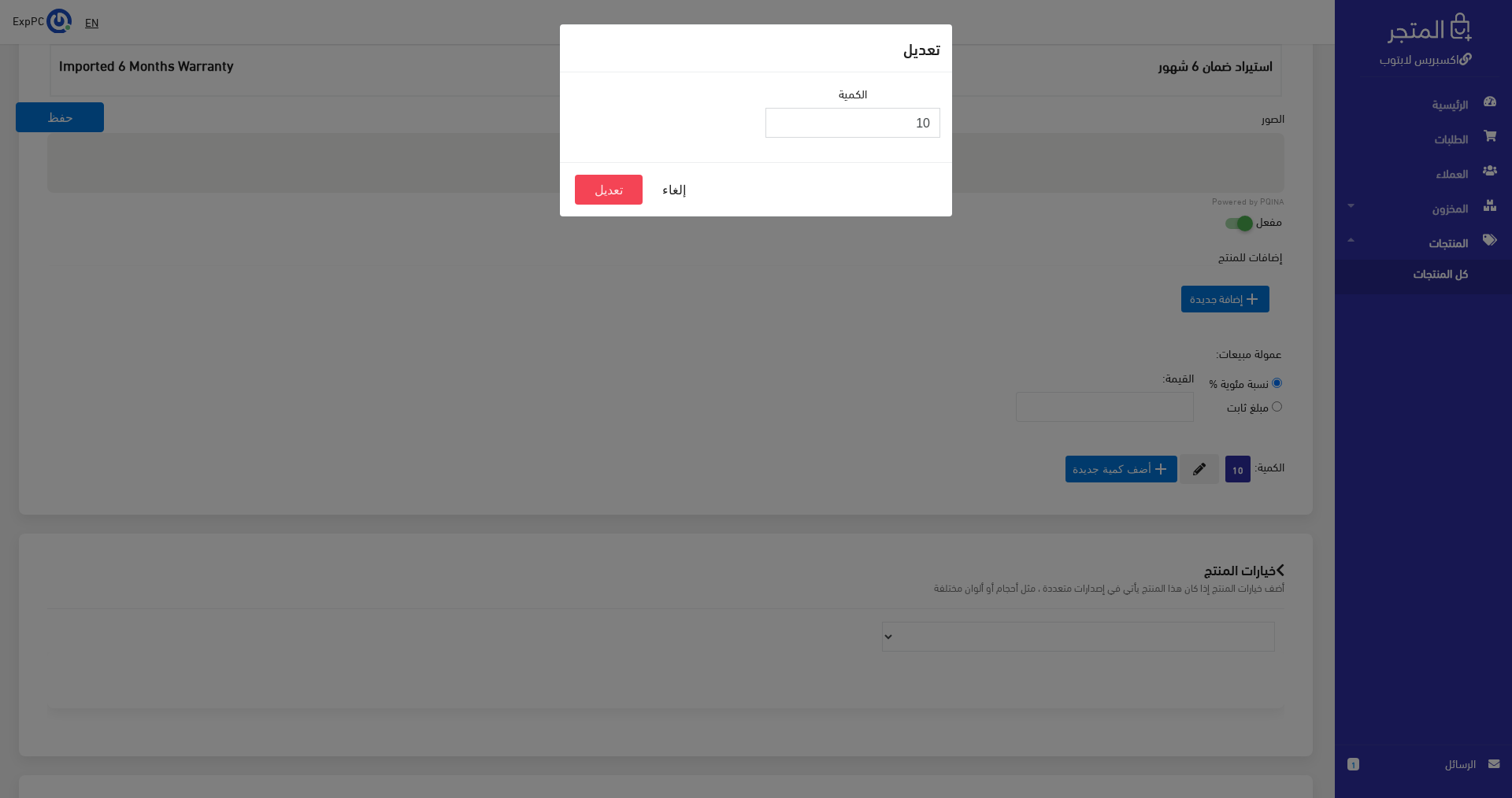
drag, startPoint x: 933, startPoint y: 115, endPoint x: 948, endPoint y: 115, distance: 15.0
click at [948, 115] on div "الكمية 10" at bounding box center [852, 117] width 194 height 66
type input "9"
click at [628, 185] on button "تعديل" at bounding box center [609, 190] width 68 height 30
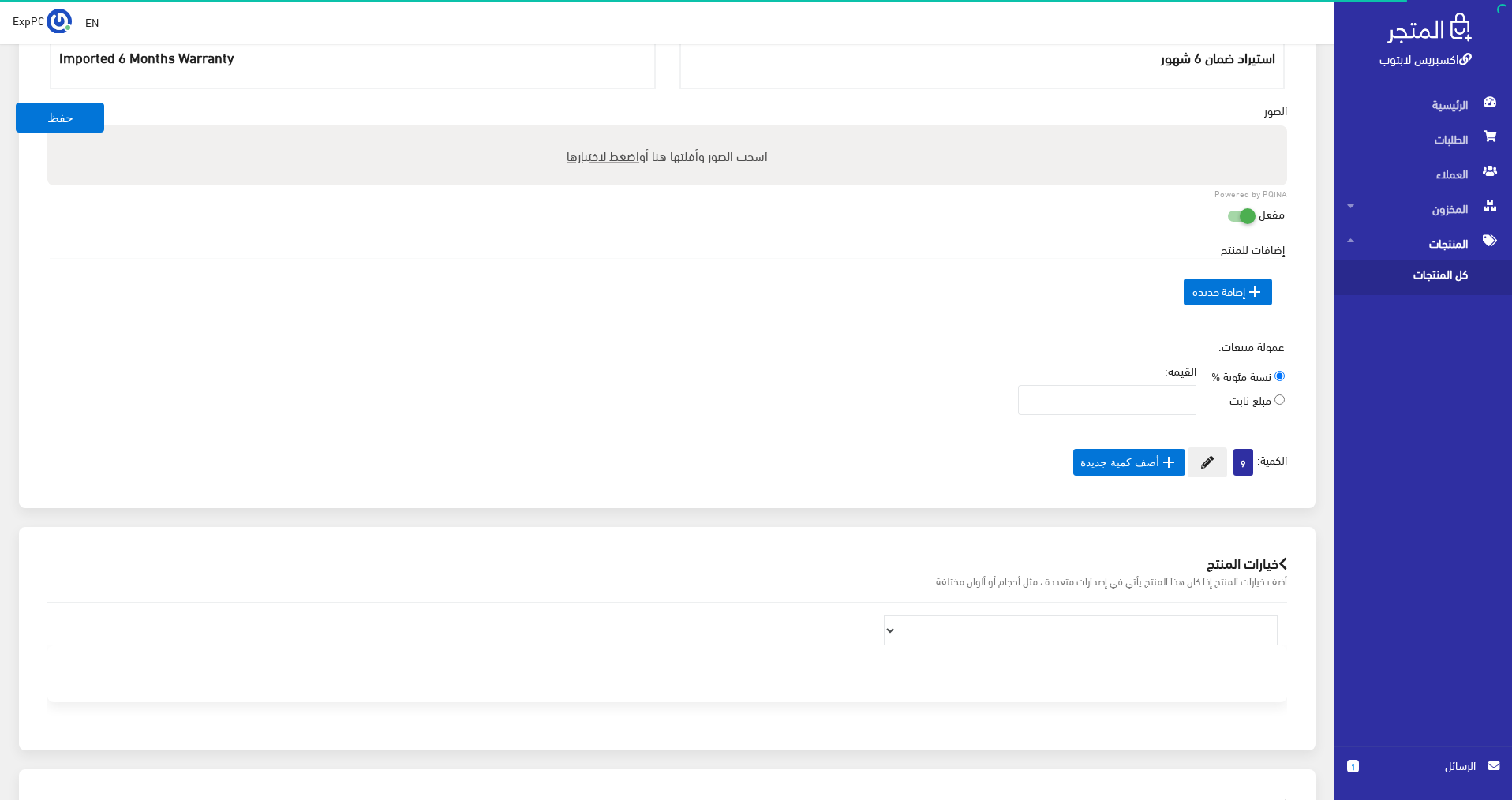
scroll to position [553, 0]
